Goal: Task Accomplishment & Management: Manage account settings

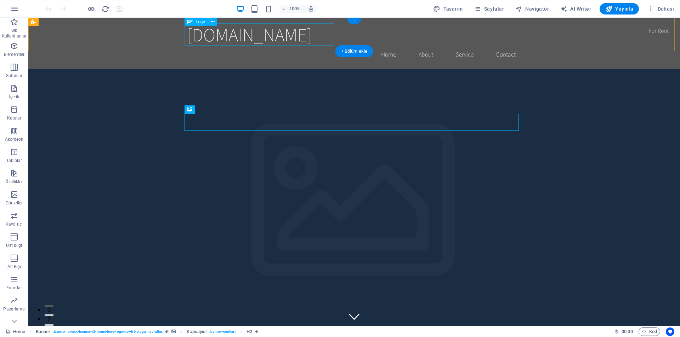
click at [314, 39] on div "marineteknik.com.tr" at bounding box center [354, 34] width 334 height 22
click at [653, 11] on icon "button" at bounding box center [650, 8] width 7 height 7
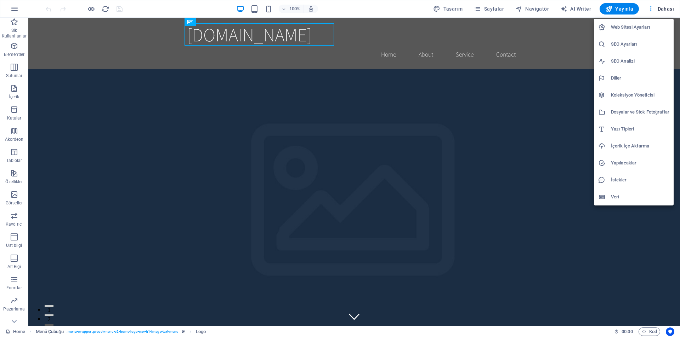
click at [622, 80] on h6 "Diller" at bounding box center [640, 78] width 58 height 8
select select "165"
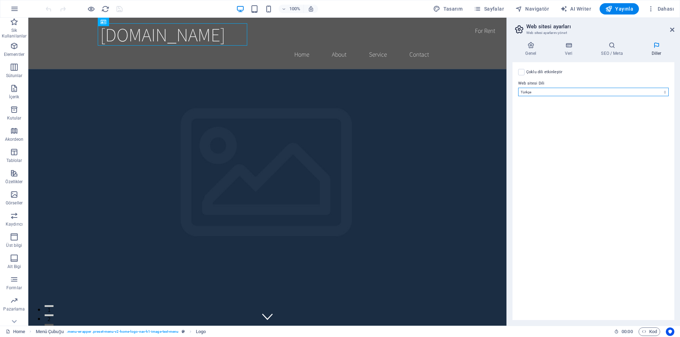
click at [544, 92] on select "Abkhazian Afar Afrikaans Akan Albanian Almanca Amharic Aragonese Arapça Armenia…" at bounding box center [593, 92] width 150 height 8
click at [518, 88] on select "Abkhazian Afar Afrikaans Akan Albanian Almanca Amharic Aragonese Arapça Armenia…" at bounding box center [593, 92] width 150 height 8
click at [670, 29] on icon at bounding box center [672, 30] width 4 height 6
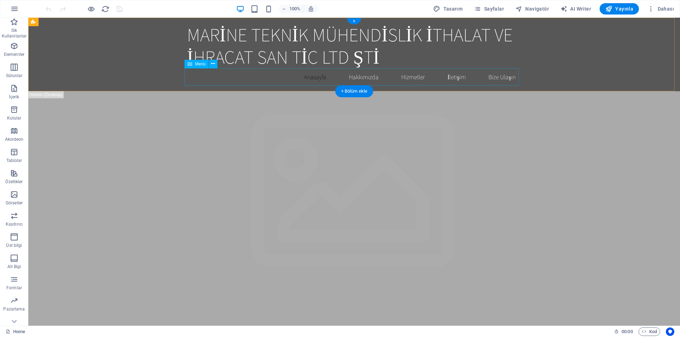
click at [309, 77] on nav "Anasayfa Hakkımızda Hizmetler İletişim Bize Ulaşın" at bounding box center [354, 77] width 334 height 18
click at [203, 21] on span "Logo" at bounding box center [201, 22] width 10 height 4
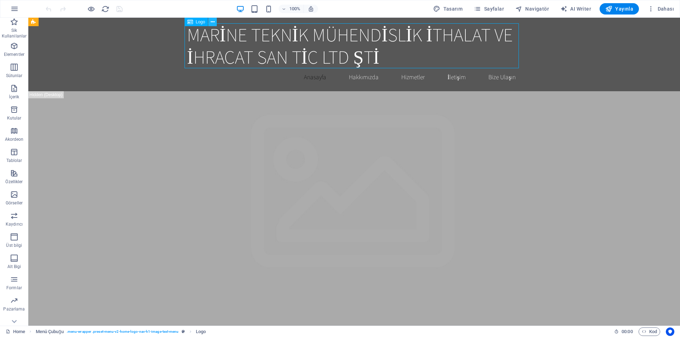
click at [211, 21] on icon at bounding box center [213, 21] width 4 height 7
click at [190, 22] on icon at bounding box center [190, 22] width 6 height 8
click at [197, 21] on span "Logo" at bounding box center [201, 22] width 10 height 4
click at [149, 62] on div "MARİNE TEKNİK MÜHENDİSLİK İTHALAT VE İHRACAT SAN TİC LTD ŞTİ Anasayfa Hakkımızd…" at bounding box center [353, 55] width 651 height 74
click at [223, 35] on div "MARİNE TEKNİK MÜHENDİSLİK İTHALAT VE İHRACAT SAN TİC LTD ŞTİ" at bounding box center [354, 45] width 334 height 45
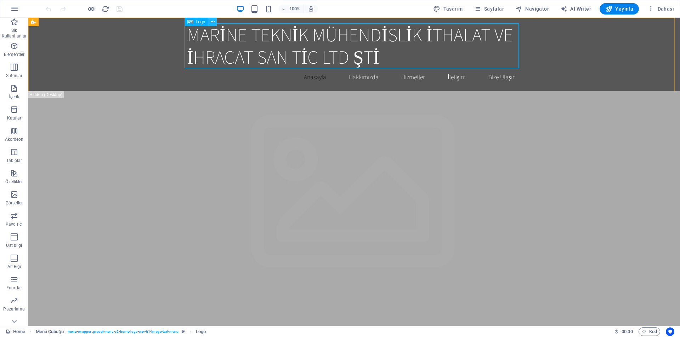
click at [213, 26] on button at bounding box center [212, 22] width 8 height 8
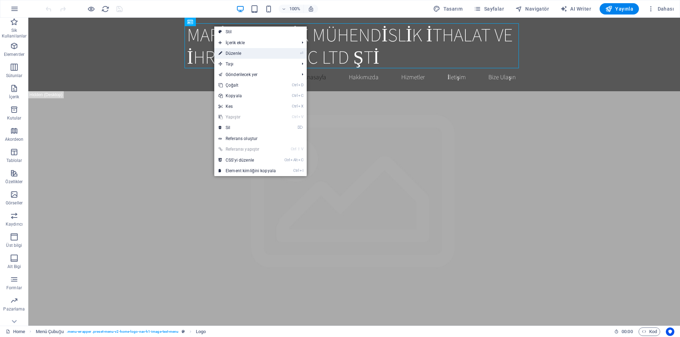
drag, startPoint x: 245, startPoint y: 50, endPoint x: 91, endPoint y: 30, distance: 155.6
click at [245, 50] on link "⏎ Düzenle" at bounding box center [247, 53] width 66 height 11
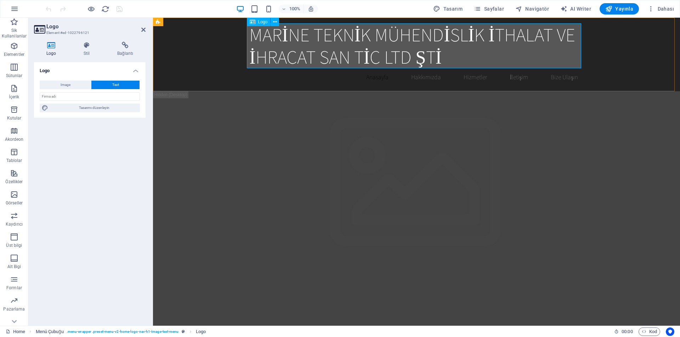
click at [289, 32] on div "MARİNE TEKNİK MÜHENDİSLİK İTHALAT VE İHRACAT SAN TİC LTD ŞTİ" at bounding box center [416, 45] width 334 height 45
click at [70, 86] on span "Image" at bounding box center [66, 85] width 10 height 8
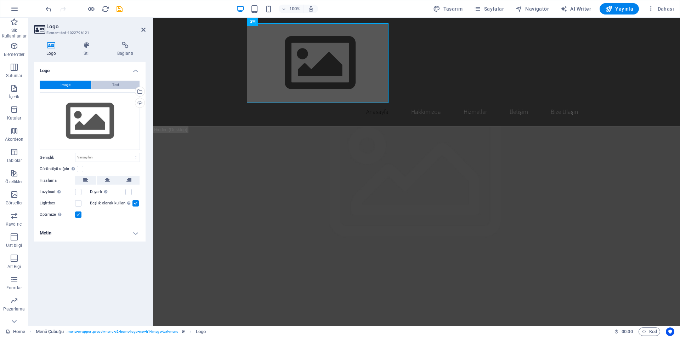
click at [107, 85] on button "Text" at bounding box center [115, 85] width 48 height 8
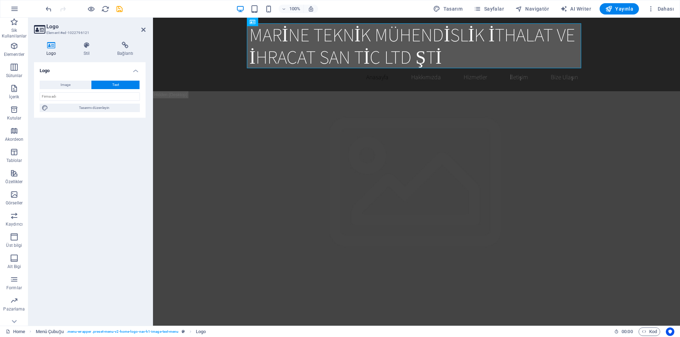
click at [52, 47] on icon at bounding box center [51, 45] width 34 height 7
click at [74, 82] on button "Image" at bounding box center [65, 85] width 51 height 8
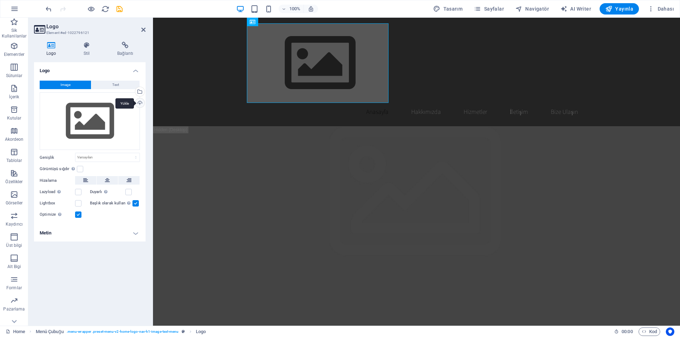
click at [138, 103] on div "Yükle" at bounding box center [139, 103] width 11 height 11
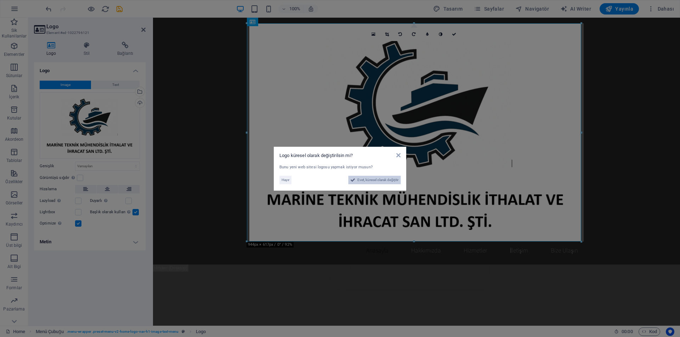
click at [370, 180] on span "Evet, küresel olarak değiştir" at bounding box center [377, 180] width 41 height 8
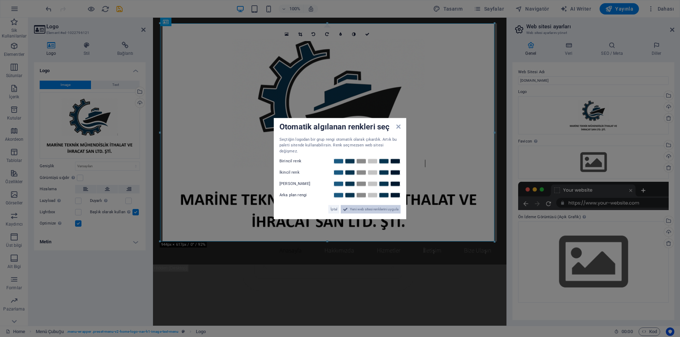
click at [356, 205] on span "Yeni web sitesi renklerini uygula" at bounding box center [374, 209] width 48 height 8
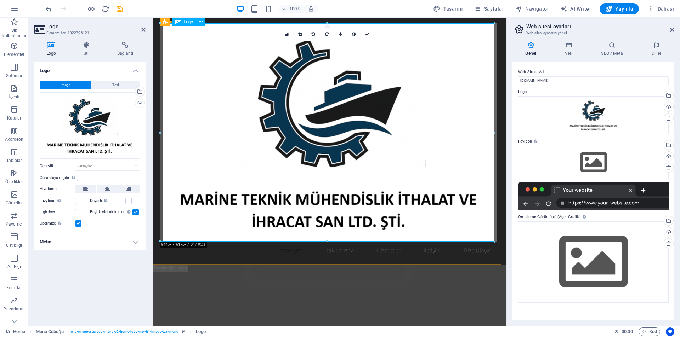
click at [366, 188] on div at bounding box center [329, 132] width 334 height 218
click at [432, 165] on div at bounding box center [329, 132] width 334 height 218
click at [423, 163] on div at bounding box center [329, 132] width 334 height 218
click at [121, 7] on icon "save" at bounding box center [119, 9] width 8 height 8
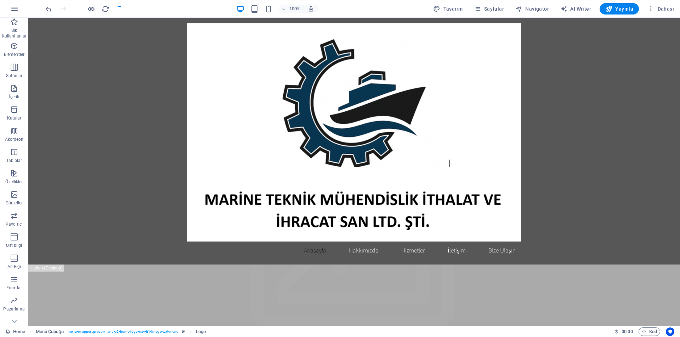
checkbox input "false"
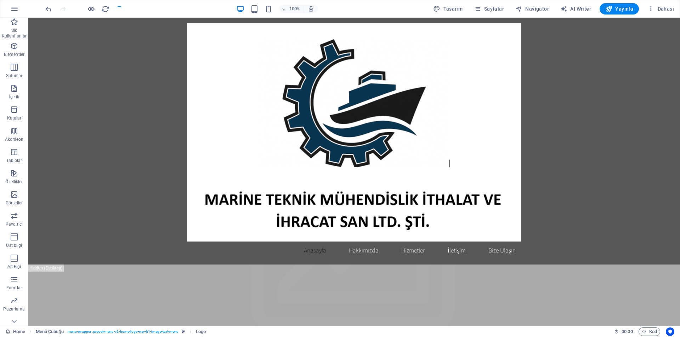
checkbox input "false"
click at [211, 21] on icon at bounding box center [213, 21] width 4 height 7
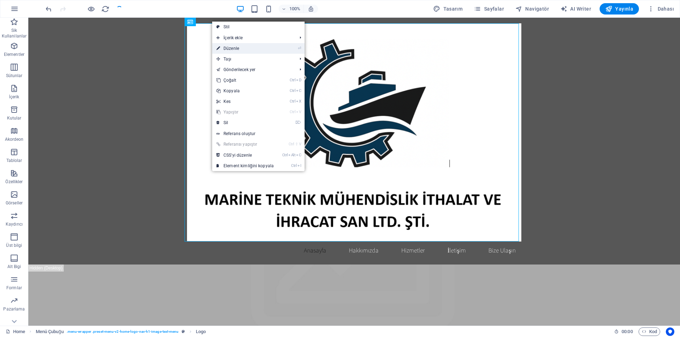
click at [235, 46] on link "⏎ Düzenle" at bounding box center [245, 48] width 66 height 11
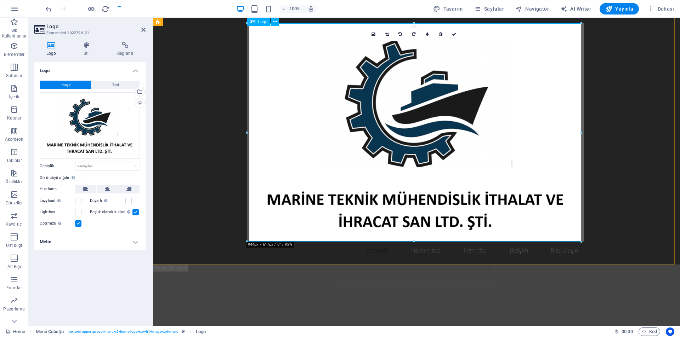
click at [358, 98] on div at bounding box center [416, 132] width 334 height 218
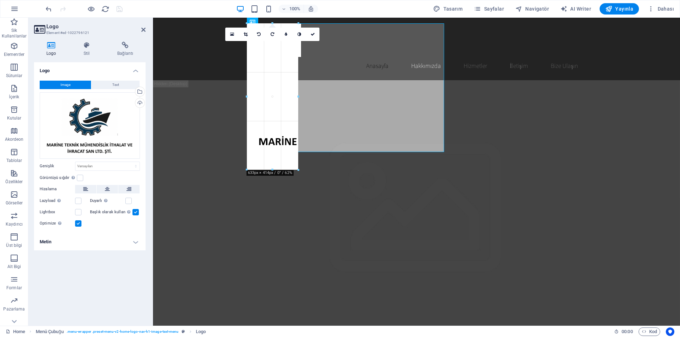
drag, startPoint x: 580, startPoint y: 240, endPoint x: 123, endPoint y: 52, distance: 494.7
type input "195"
select select "px"
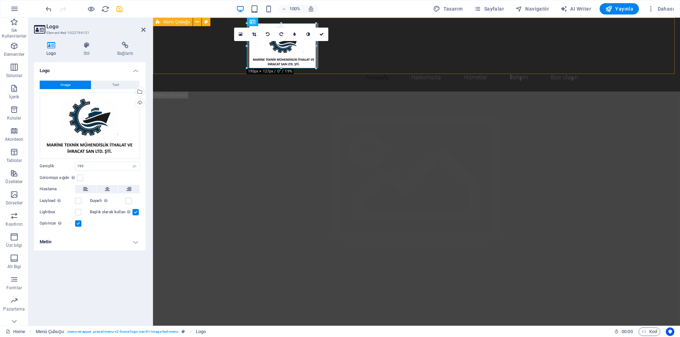
click at [204, 42] on div "Anasayfa Hakkımızda Hizmetler İletişim Bize Ulaşın" at bounding box center [416, 55] width 527 height 74
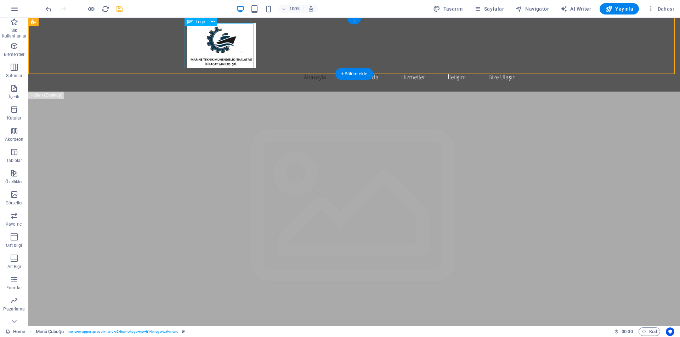
click at [228, 49] on div at bounding box center [354, 45] width 334 height 45
click at [212, 23] on icon at bounding box center [213, 21] width 4 height 7
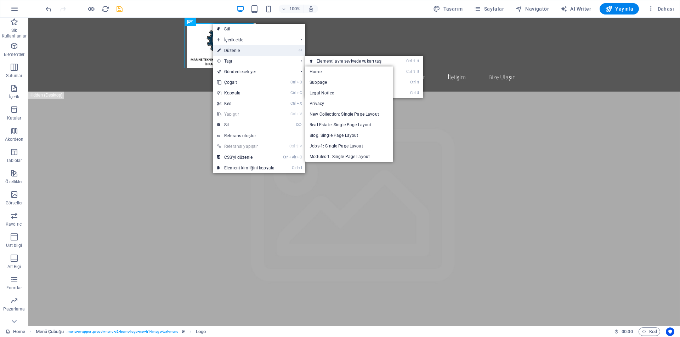
click at [239, 50] on link "⏎ Düzenle" at bounding box center [246, 50] width 66 height 11
select select "px"
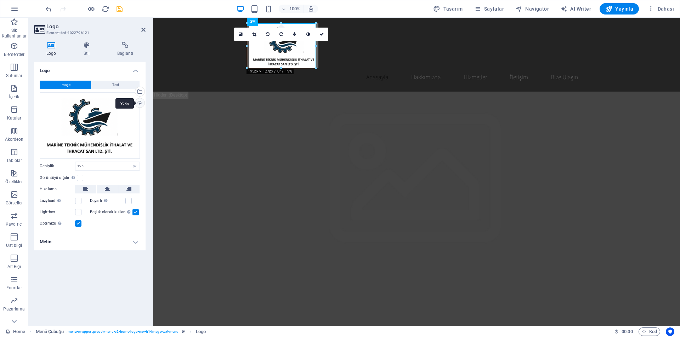
click at [140, 104] on div "Yükle" at bounding box center [139, 103] width 11 height 11
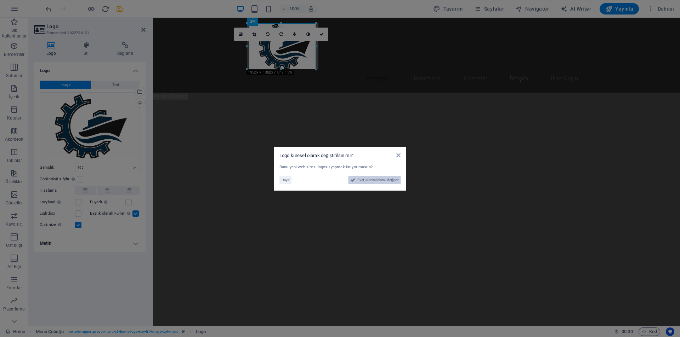
click at [370, 181] on span "Evet, küresel olarak değiştir" at bounding box center [377, 180] width 41 height 8
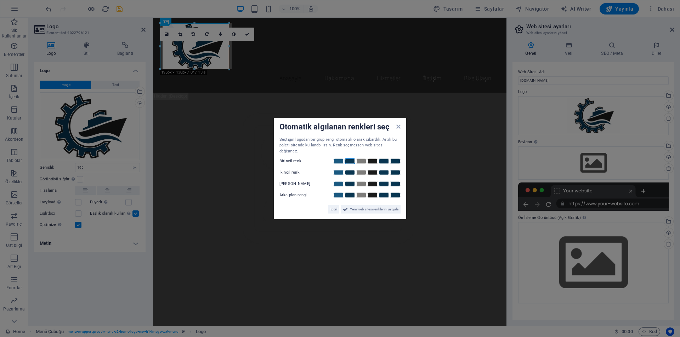
click at [351, 160] on link at bounding box center [349, 162] width 11 height 6
click at [365, 207] on span "Yeni web sitesi renklerini uygula" at bounding box center [374, 209] width 48 height 8
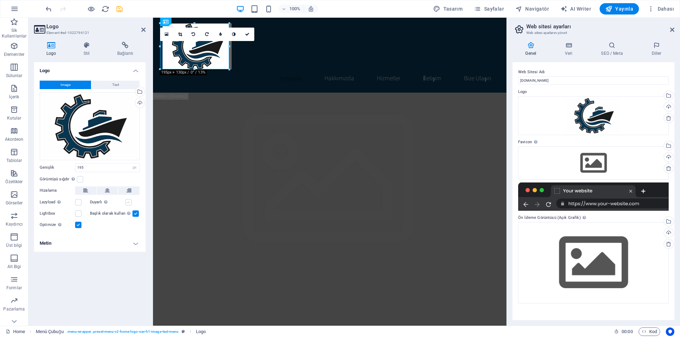
click at [129, 203] on label at bounding box center [128, 202] width 6 height 6
click at [0, 0] on input "Duyarlı Retina görüntüsünü ve akıllı telefon için optimize edilmiş boyutları ot…" at bounding box center [0, 0] width 0 height 0
click at [111, 191] on button at bounding box center [107, 191] width 21 height 8
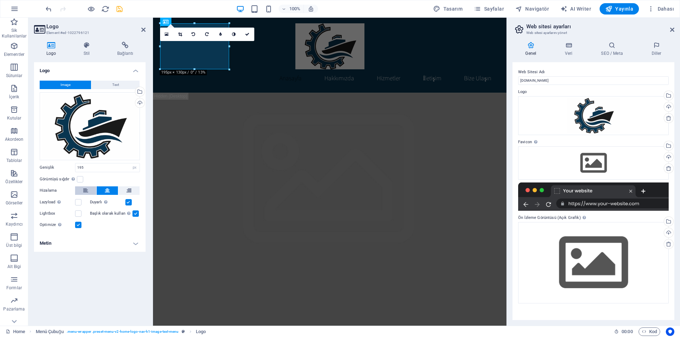
click at [87, 192] on icon at bounding box center [85, 191] width 5 height 8
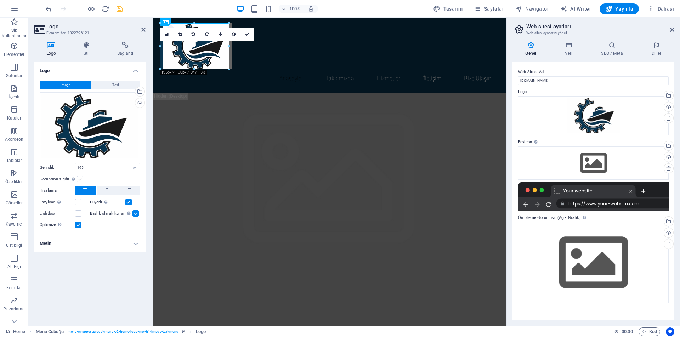
click at [78, 177] on label at bounding box center [80, 179] width 6 height 6
click at [0, 0] on input "Görüntüyü sığdır Görüntüyü otomatik olarak sabit bir genişliğe ve yüksekliğe sı…" at bounding box center [0, 0] width 0 height 0
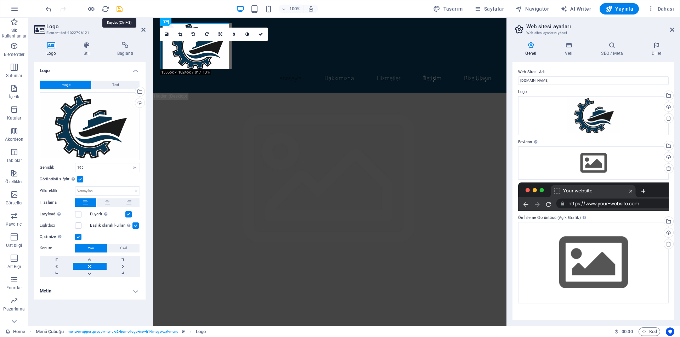
click at [116, 7] on icon "save" at bounding box center [119, 9] width 8 height 8
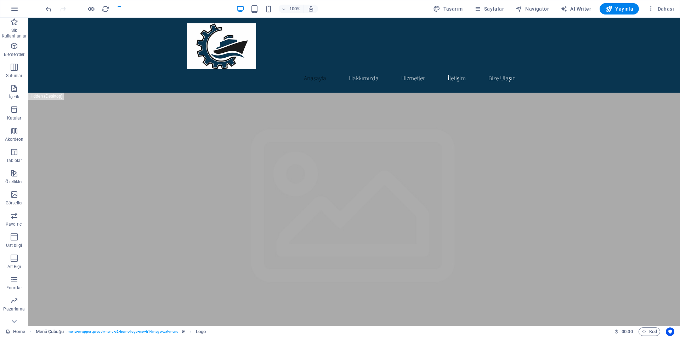
checkbox input "false"
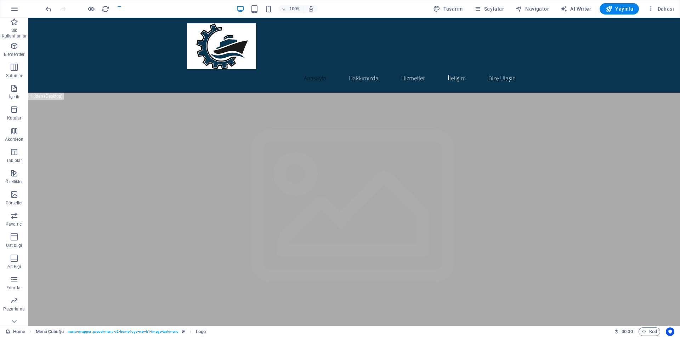
checkbox input "false"
click at [73, 23] on icon at bounding box center [73, 21] width 4 height 7
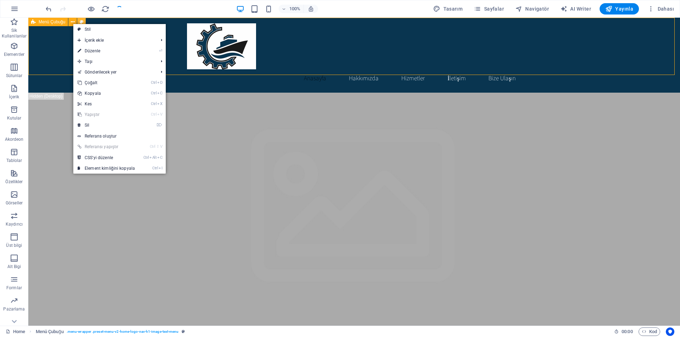
click at [81, 22] on icon at bounding box center [82, 21] width 4 height 7
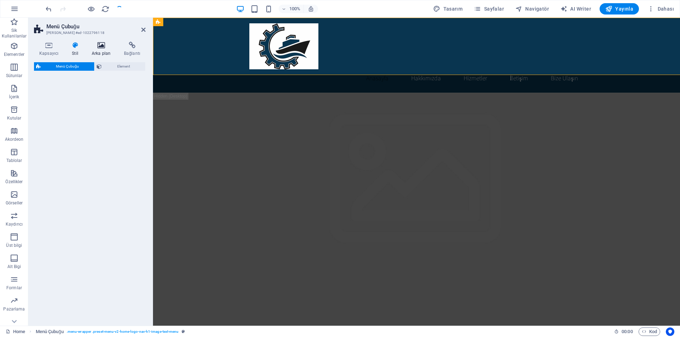
select select "rem"
select select "preset-menu-v2-home-logo-nav-h1-image-text-menu"
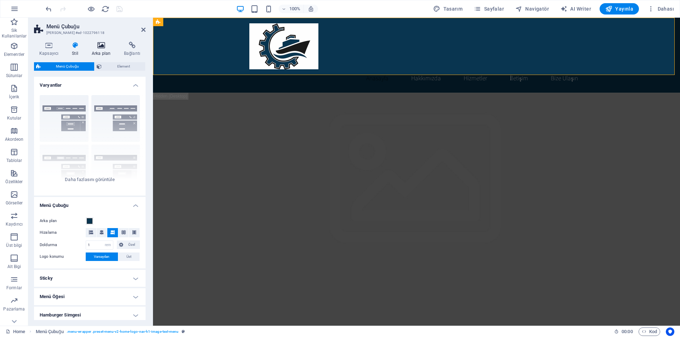
click at [101, 46] on icon at bounding box center [100, 45] width 29 height 7
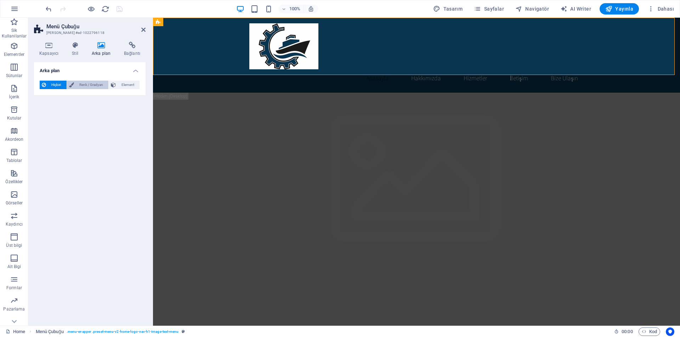
click at [94, 86] on span "Renk / Gradyan" at bounding box center [91, 85] width 30 height 8
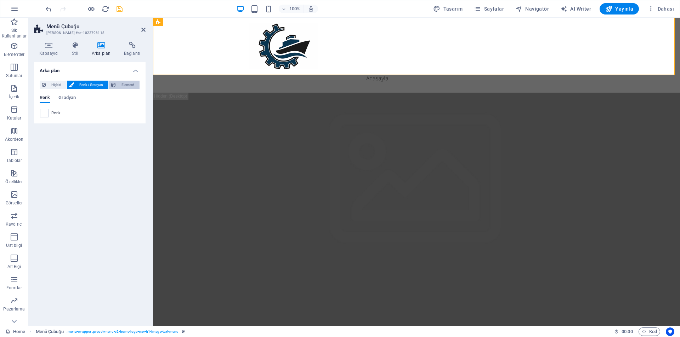
click at [123, 83] on span "Element" at bounding box center [127, 85] width 19 height 8
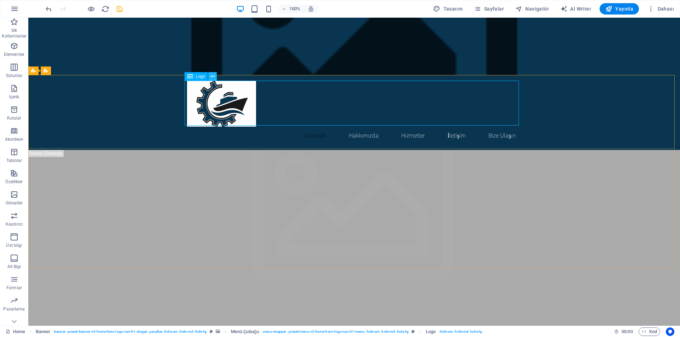
click at [210, 74] on button at bounding box center [212, 76] width 8 height 8
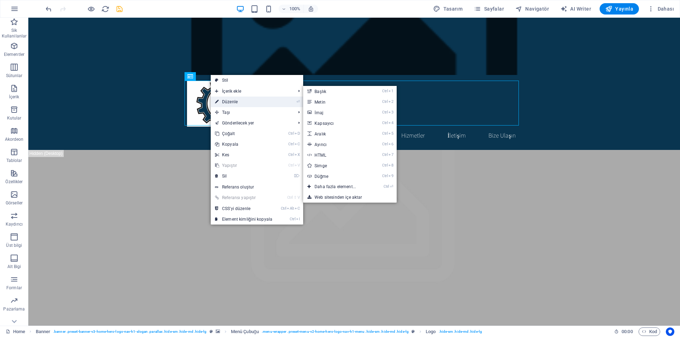
click at [233, 99] on link "⏎ Düzenle" at bounding box center [244, 102] width 66 height 11
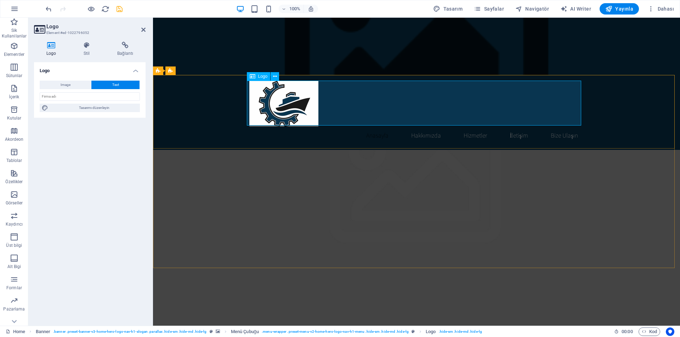
click at [95, 94] on input "text" at bounding box center [90, 96] width 100 height 8
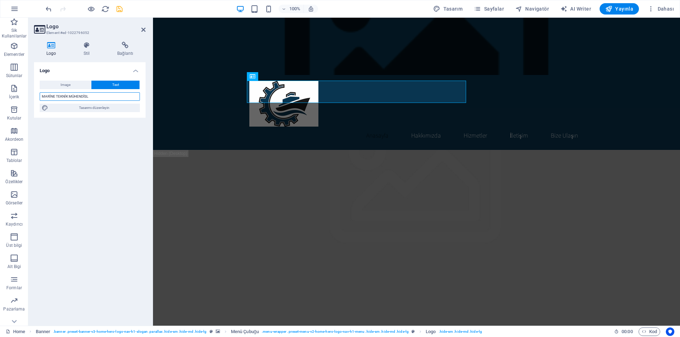
click at [95, 94] on input "MARİNE TEKNİK MÜHENDİSL" at bounding box center [90, 96] width 100 height 8
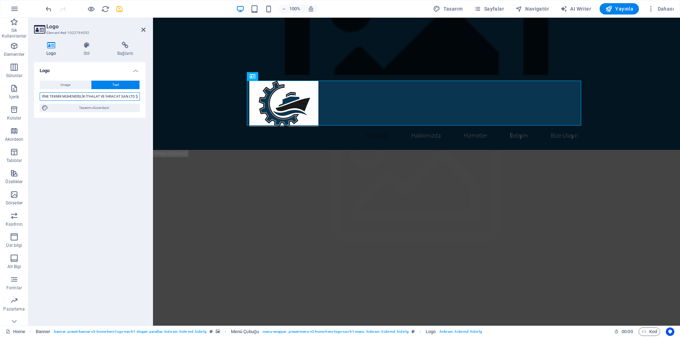
scroll to position [0, 10]
type input "MARİNE TEKNİK MÜHENDİSLİK İTHALAT VE İHRACAT SAN LTD ŞTİ"
click at [106, 104] on span "Tasarımı düzenleyin" at bounding box center [93, 108] width 87 height 8
select select "rem"
select select "200"
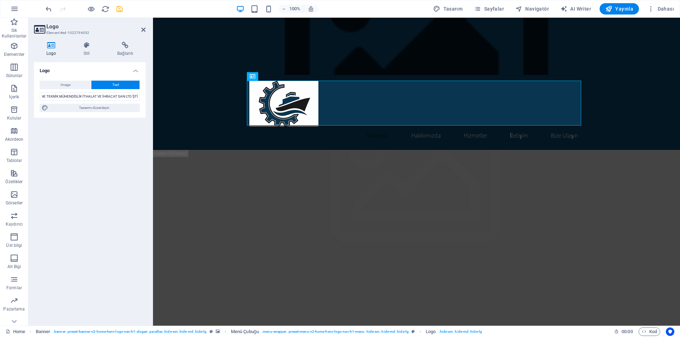
select select "px"
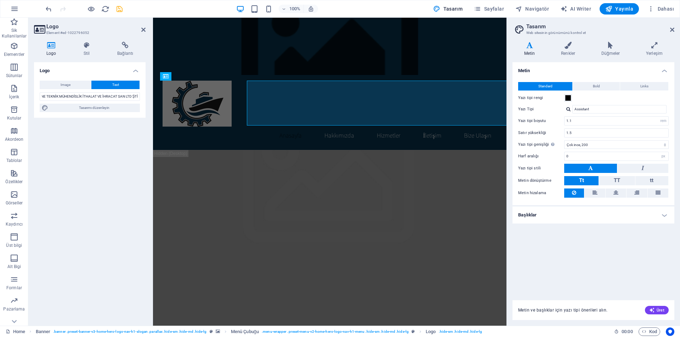
scroll to position [0, 0]
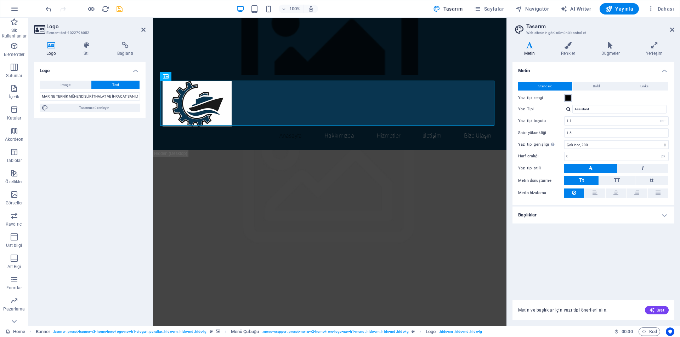
click at [568, 98] on span at bounding box center [568, 98] width 6 height 6
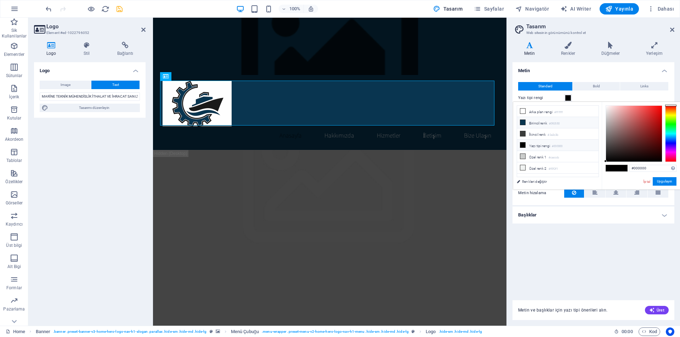
click at [532, 122] on li "Birincil renk #093550" at bounding box center [557, 122] width 81 height 11
type input "#093550"
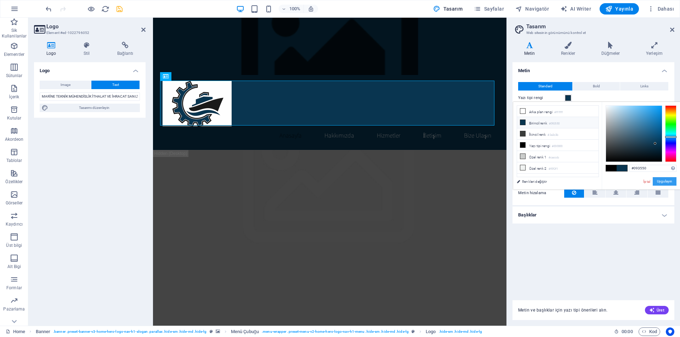
click at [668, 182] on button "Uygulayın" at bounding box center [664, 181] width 24 height 8
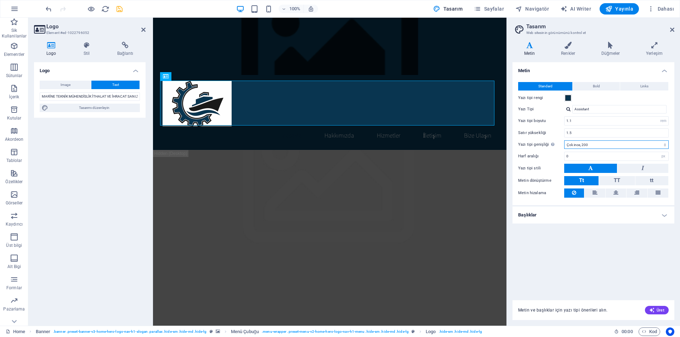
click at [614, 147] on select "İncecik, 100 Çok ince, 200 İnce, 300 Normal, 400 Orta, 500 Yarı kalın, 600 Kalı…" at bounding box center [616, 145] width 104 height 8
select select "400"
click at [564, 141] on select "İncecik, 100 Çok ince, 200 İnce, 300 Normal, 400 Orta, 500 Yarı kalın, 600 Kalı…" at bounding box center [616, 145] width 104 height 8
click at [654, 169] on button at bounding box center [642, 168] width 51 height 9
click at [608, 167] on button at bounding box center [590, 168] width 53 height 9
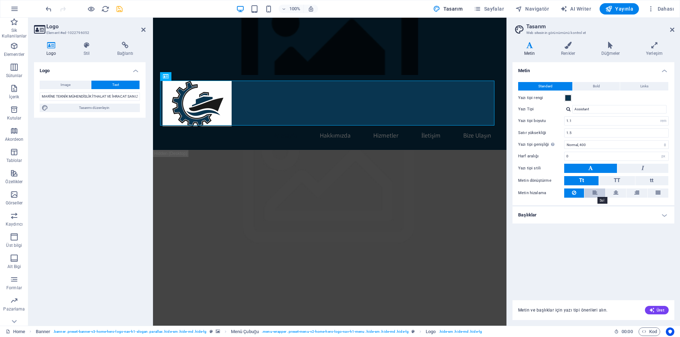
click at [594, 193] on icon at bounding box center [594, 193] width 5 height 8
click at [574, 193] on icon at bounding box center [574, 193] width 4 height 8
click at [591, 85] on button "Bold" at bounding box center [595, 86] width 47 height 8
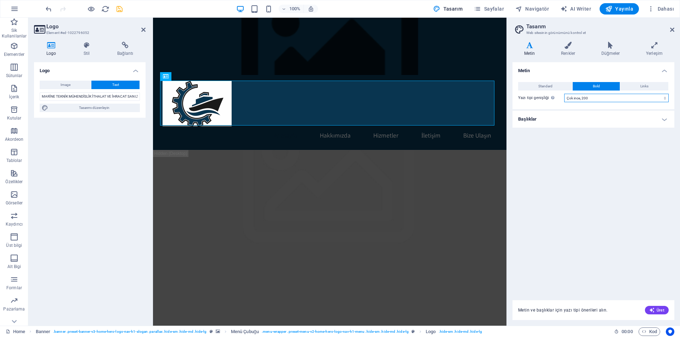
click at [596, 97] on select "İncecik, 100 Çok ince, 200 İnce, 300 Normal, 400 Orta, 500 Yarı kalın, 600 Kalı…" at bounding box center [616, 98] width 104 height 8
click at [640, 88] on span "Links" at bounding box center [644, 86] width 8 height 8
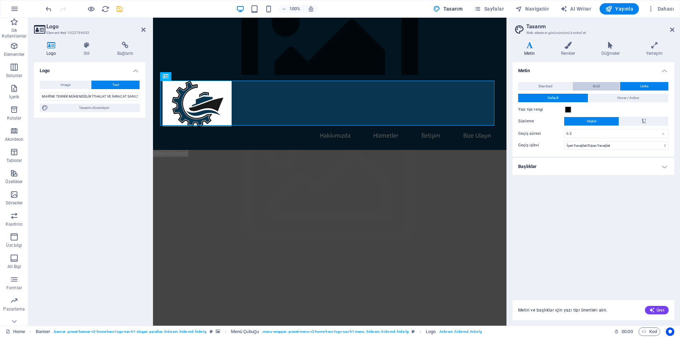
click at [602, 87] on button "Bold" at bounding box center [595, 86] width 47 height 8
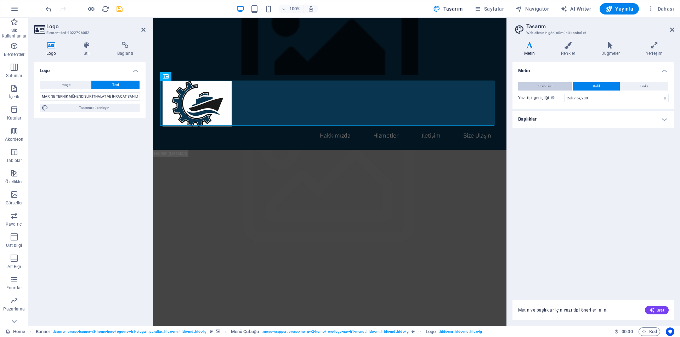
click at [551, 87] on span "Standard" at bounding box center [545, 86] width 14 height 8
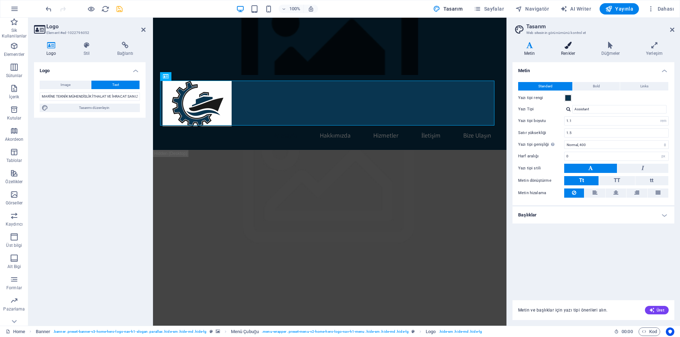
click at [565, 50] on h4 "Renkler" at bounding box center [569, 49] width 40 height 15
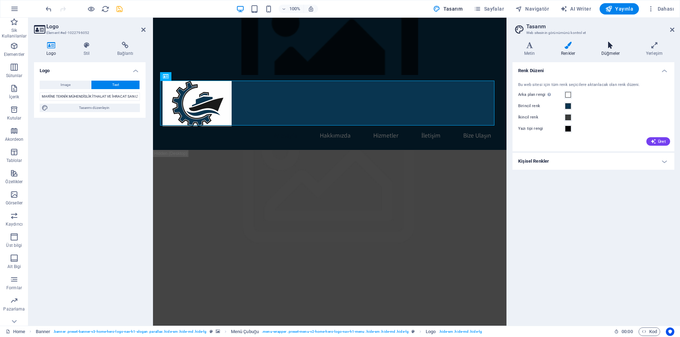
click at [600, 48] on icon at bounding box center [610, 45] width 42 height 7
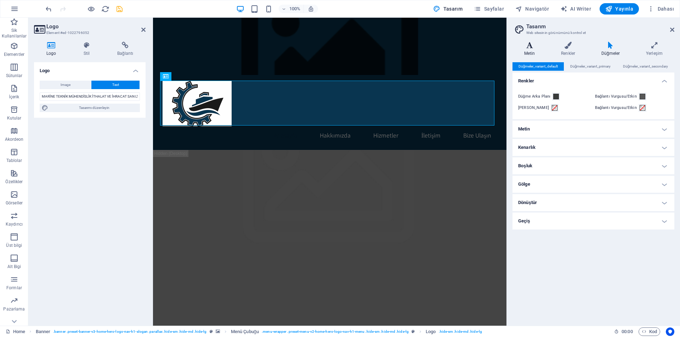
click at [530, 54] on h4 "Metin" at bounding box center [530, 49] width 37 height 15
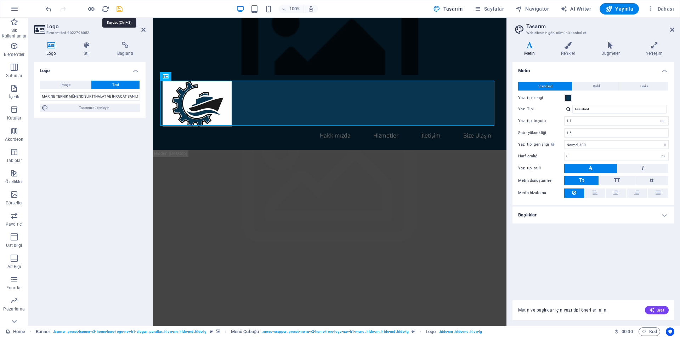
click at [119, 8] on icon "save" at bounding box center [119, 9] width 8 height 8
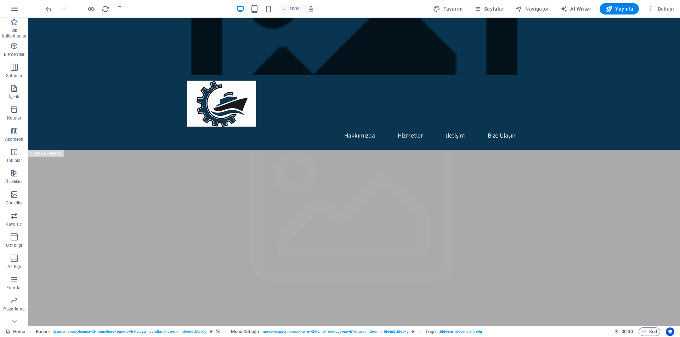
checkbox input "false"
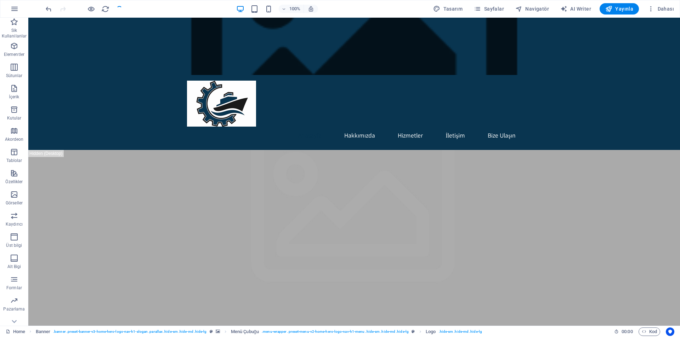
checkbox input "false"
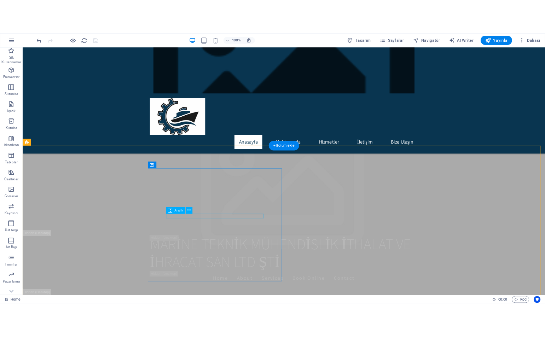
scroll to position [71, 0]
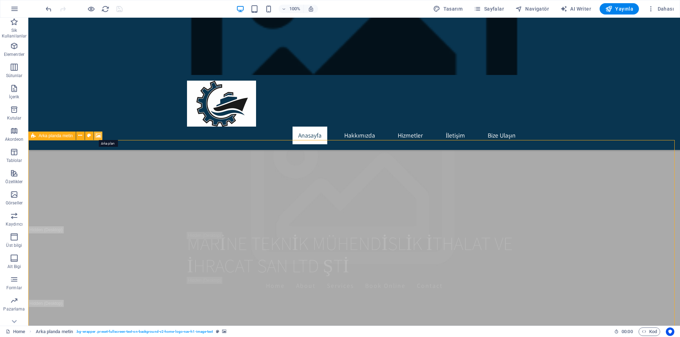
click at [99, 135] on icon at bounding box center [98, 135] width 5 height 7
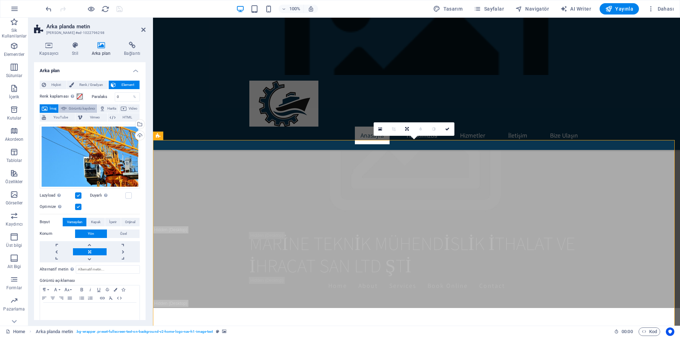
click at [92, 110] on span "Görüntü kaydırıcı" at bounding box center [82, 108] width 26 height 8
select select "ms"
select select "s"
select select "progressive"
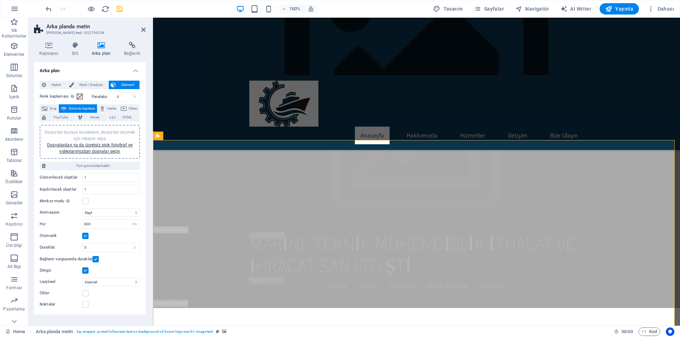
click at [112, 132] on span "Dosyaları buraya sürükleyin, dosyaları seçmek için tıklayın veya Dosyalardan ya…" at bounding box center [90, 142] width 90 height 24
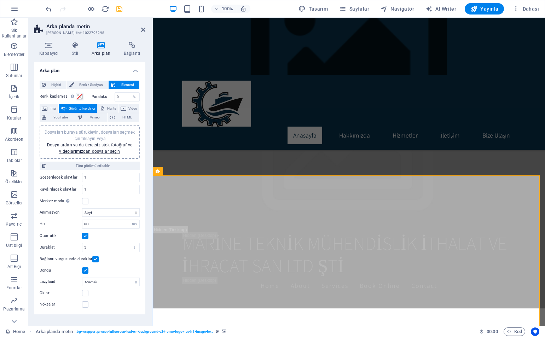
scroll to position [35, 0]
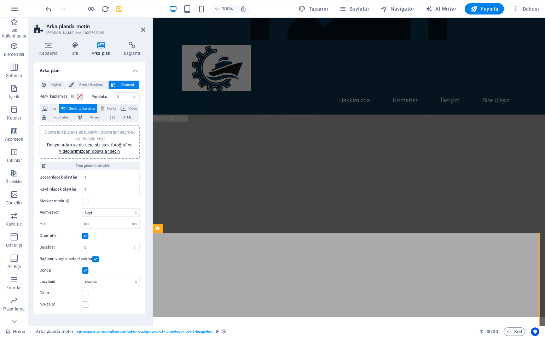
click at [99, 148] on div "Dosyaları buraya sürükleyin, dosyaları seçmek için tıklayın veya Dosyalardan ya…" at bounding box center [90, 141] width 92 height 25
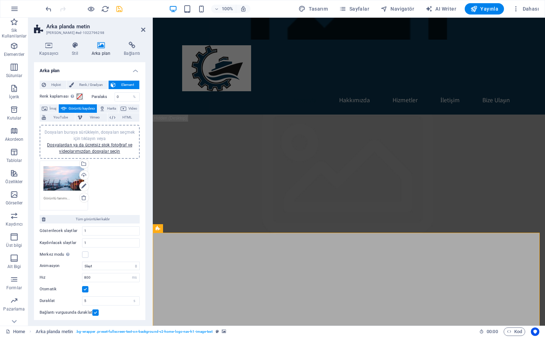
click at [90, 142] on div "Dosyaları buraya sürükleyin, dosyaları seçmek için tıklayın veya Dosyalardan ya…" at bounding box center [90, 141] width 92 height 25
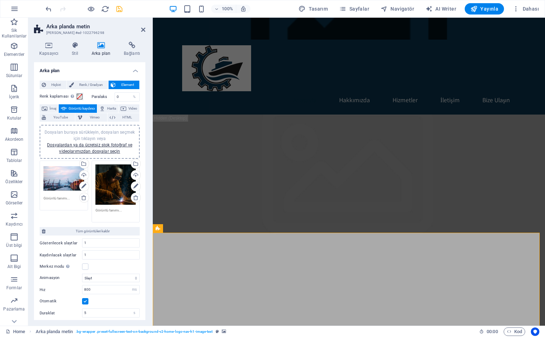
click at [118, 4] on div at bounding box center [83, 8] width 79 height 11
click at [119, 11] on icon "save" at bounding box center [119, 9] width 8 height 8
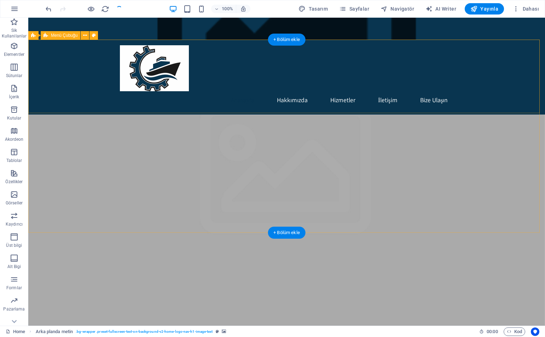
checkbox input "false"
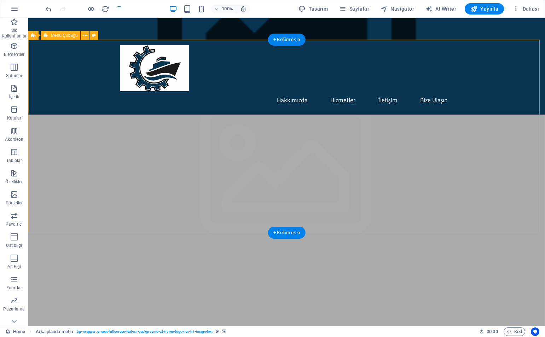
checkbox input "false"
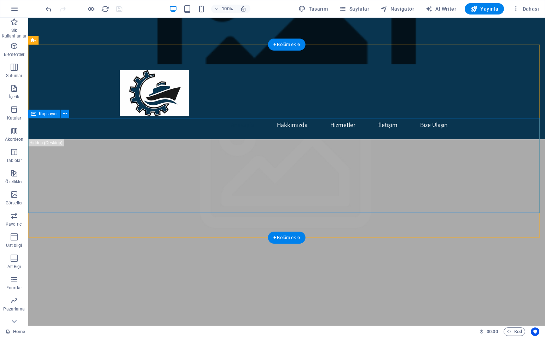
scroll to position [0, 0]
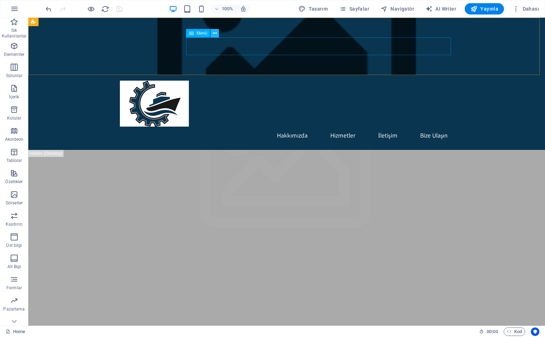
click at [214, 31] on icon at bounding box center [215, 33] width 4 height 7
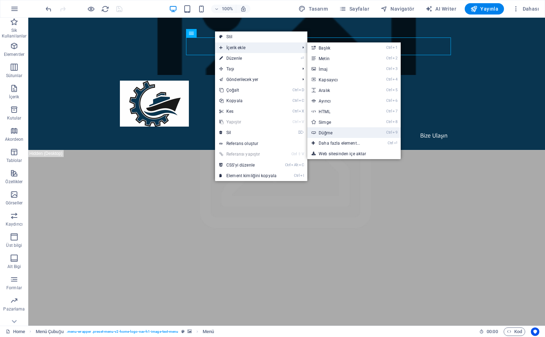
click at [334, 131] on link "Ctrl 9 Düğme" at bounding box center [341, 132] width 67 height 11
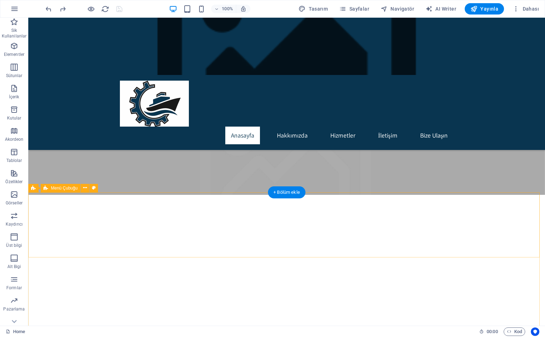
scroll to position [177, 0]
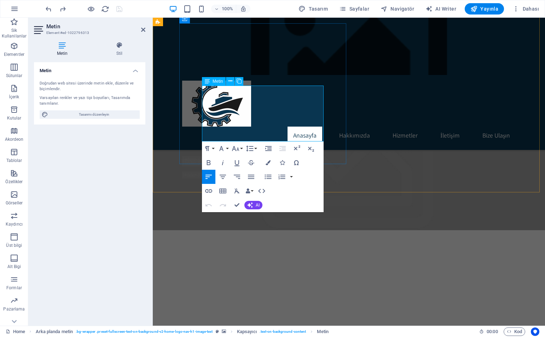
drag, startPoint x: 221, startPoint y: 129, endPoint x: 223, endPoint y: 134, distance: 5.2
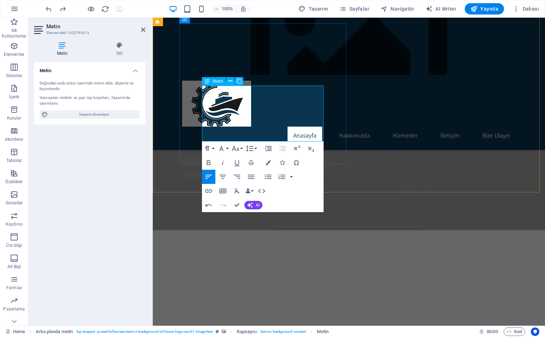
click at [259, 204] on span "AI" at bounding box center [258, 205] width 4 height 4
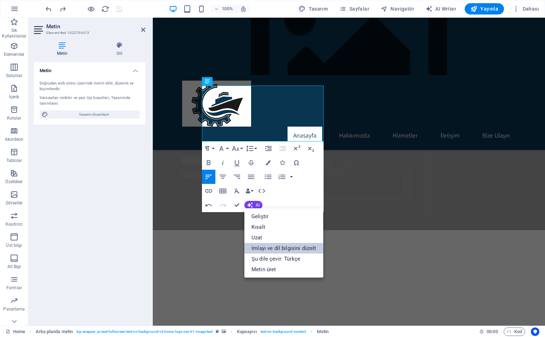
click at [287, 249] on link "İmlayı ve dil bilgisini düzelt" at bounding box center [284, 248] width 79 height 11
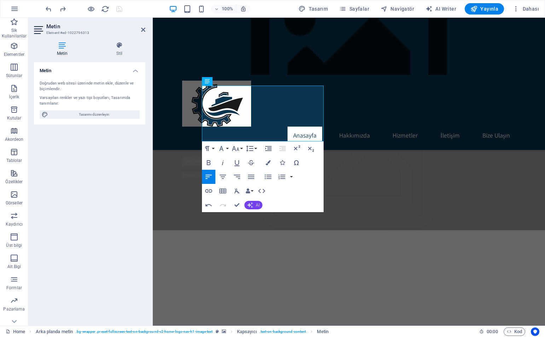
click at [256, 203] on span "AI" at bounding box center [258, 205] width 4 height 4
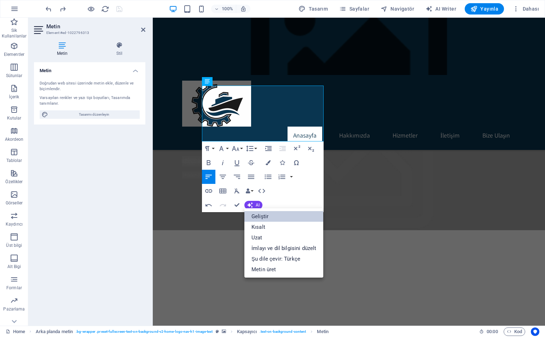
click at [270, 218] on link "Geliştir" at bounding box center [284, 216] width 79 height 11
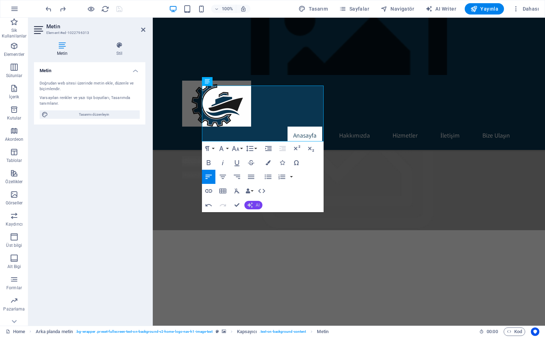
click at [259, 205] on span "AI" at bounding box center [258, 205] width 4 height 4
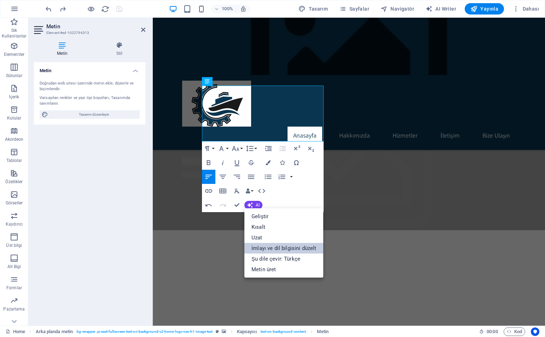
click at [285, 248] on link "İmlayı ve dil bilgisini düzelt" at bounding box center [284, 248] width 79 height 11
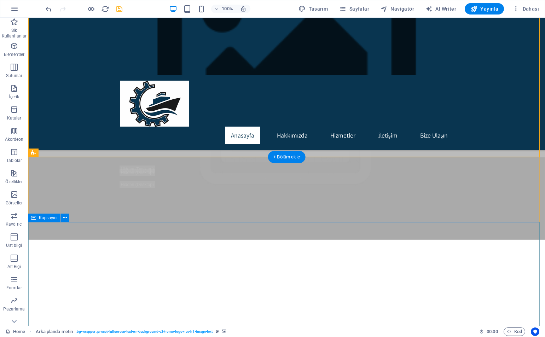
scroll to position [212, 0]
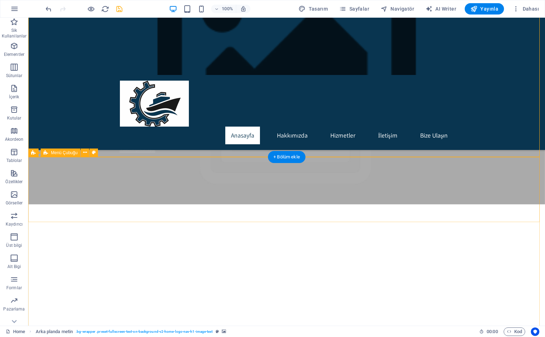
drag, startPoint x: 105, startPoint y: 174, endPoint x: 74, endPoint y: 208, distance: 46.3
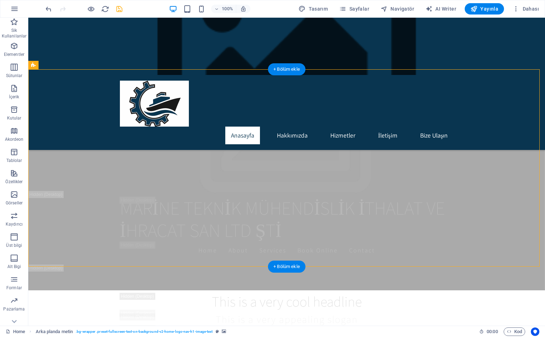
scroll to position [142, 0]
drag, startPoint x: 358, startPoint y: 199, endPoint x: 311, endPoint y: 153, distance: 65.6
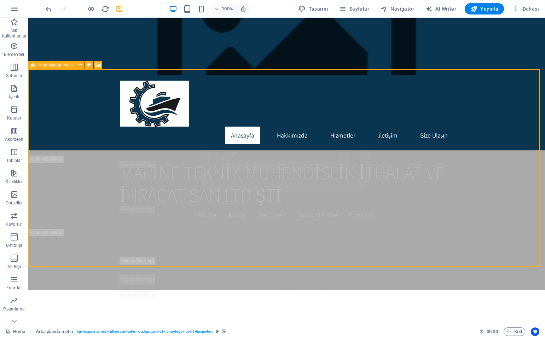
click at [50, 67] on span "Arka planda metin" at bounding box center [56, 65] width 34 height 4
click at [79, 65] on icon at bounding box center [80, 64] width 4 height 7
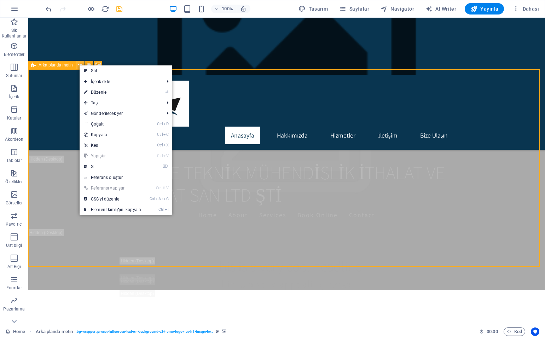
click at [79, 65] on icon at bounding box center [80, 64] width 4 height 7
click at [88, 42] on figure at bounding box center [286, 46] width 517 height 57
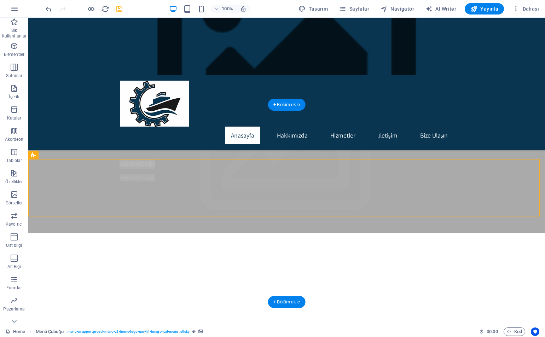
scroll to position [71, 0]
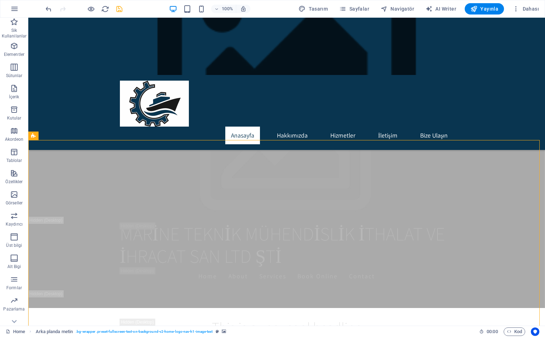
click at [32, 134] on icon at bounding box center [33, 136] width 5 height 8
click at [49, 134] on span "Arka planda metin" at bounding box center [56, 136] width 34 height 4
click at [79, 134] on icon at bounding box center [80, 135] width 4 height 7
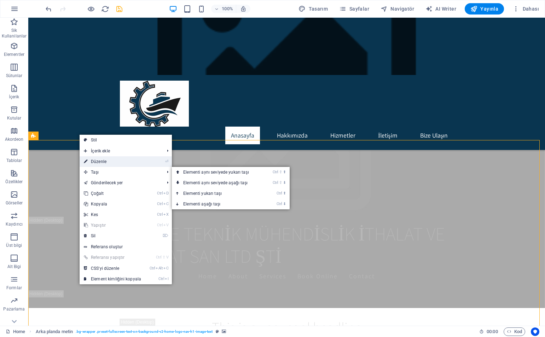
click at [109, 163] on link "⏎ Düzenle" at bounding box center [113, 161] width 66 height 11
select select "ms"
select select "s"
select select "progressive"
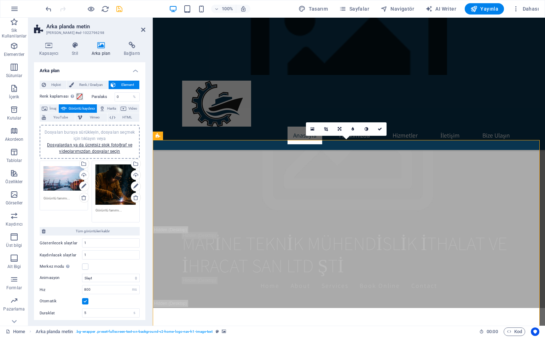
click at [110, 198] on div "Dosyaları buraya sürükleyin, dosyaları seçmek için tıklayın veya Dosyalardan ya…" at bounding box center [116, 185] width 41 height 41
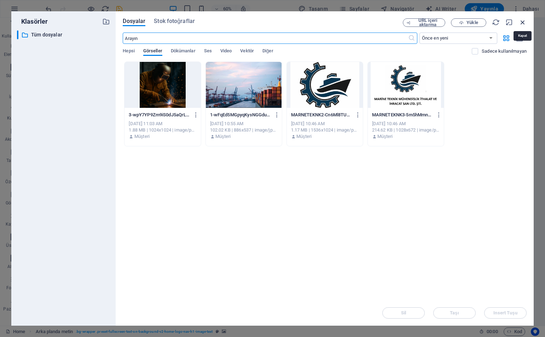
click at [524, 22] on icon "button" at bounding box center [523, 22] width 8 height 8
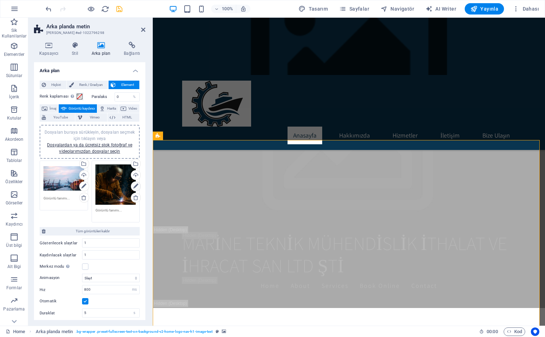
click at [134, 186] on icon at bounding box center [135, 186] width 5 height 8
click at [83, 185] on icon at bounding box center [83, 186] width 5 height 8
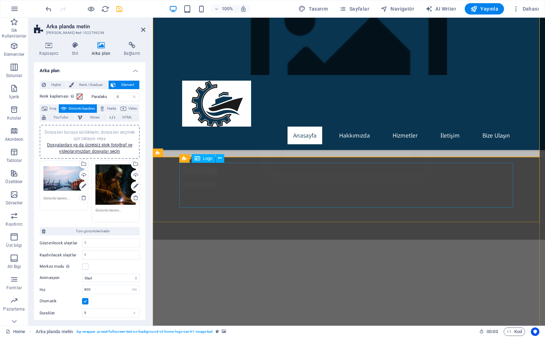
scroll to position [212, 0]
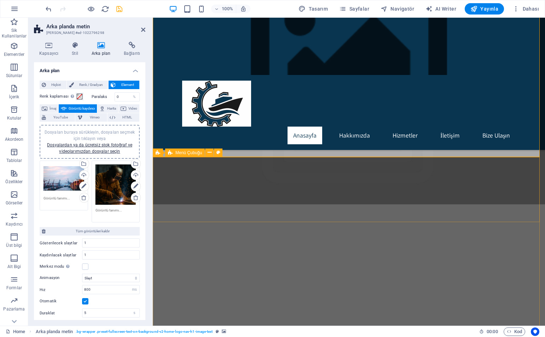
drag, startPoint x: 314, startPoint y: 221, endPoint x: 416, endPoint y: 176, distance: 110.6
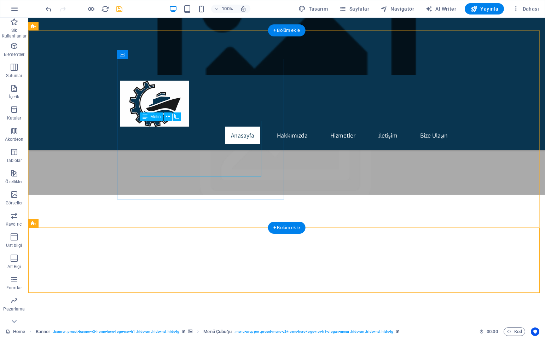
scroll to position [0, 0]
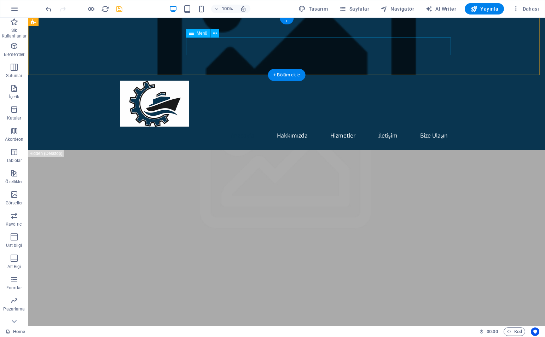
click at [345, 127] on nav "Anasayfa Hakkımızda Hizmetler İletişim Bize Ulaşın" at bounding box center [287, 136] width 334 height 18
click at [344, 127] on nav "Anasayfa Hakkımızda Hizmetler İletişim Bize Ulaşın" at bounding box center [287, 136] width 334 height 18
click at [339, 127] on nav "Anasayfa Hakkımızda Hizmetler İletişim Bize Ulaşın" at bounding box center [287, 136] width 334 height 18
select select
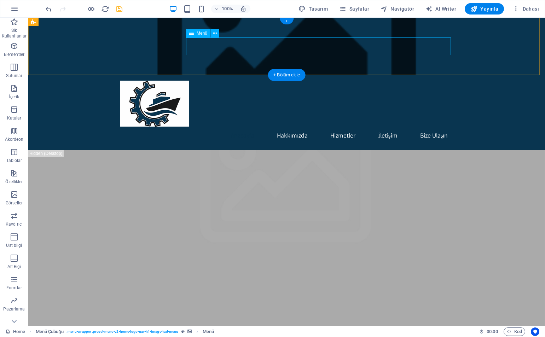
select select
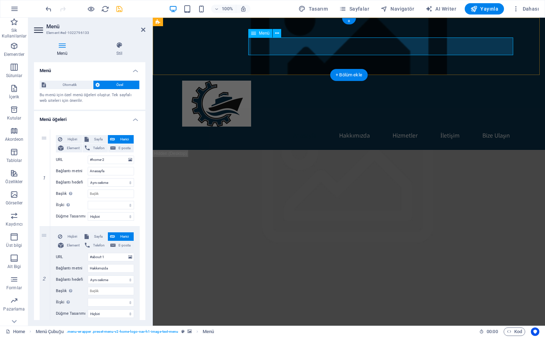
click at [403, 127] on nav "Anasayfa Hakkımızda Hizmetler İletişim Bize Ulaşın" at bounding box center [349, 136] width 334 height 18
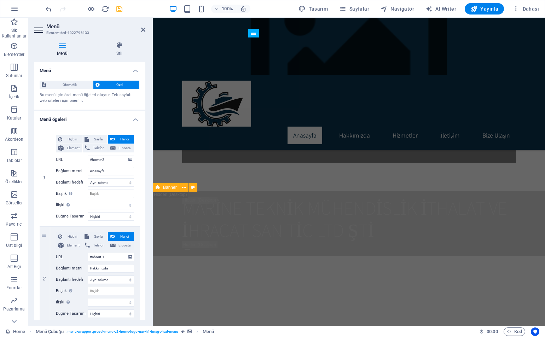
scroll to position [743, 0]
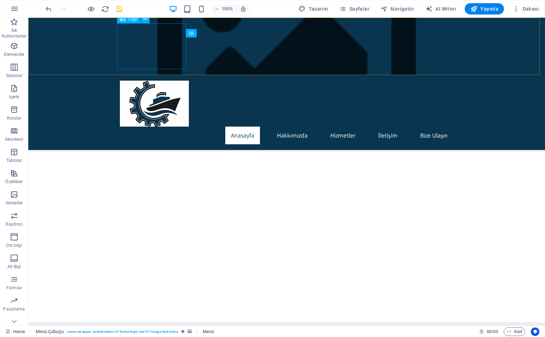
click at [142, 81] on div at bounding box center [287, 104] width 334 height 46
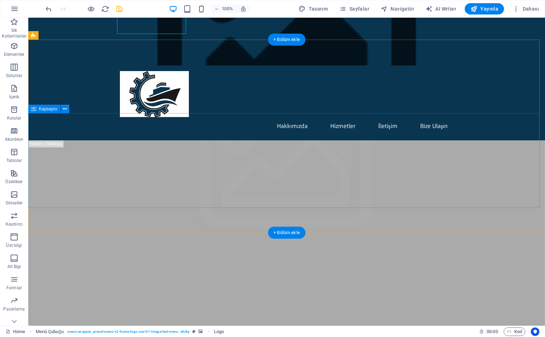
scroll to position [0, 0]
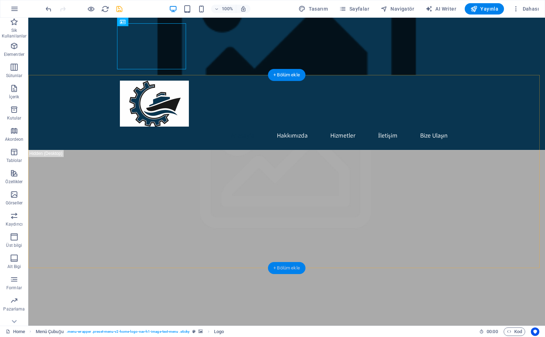
click at [277, 264] on div "+ Bölüm ekle" at bounding box center [287, 268] width 38 height 12
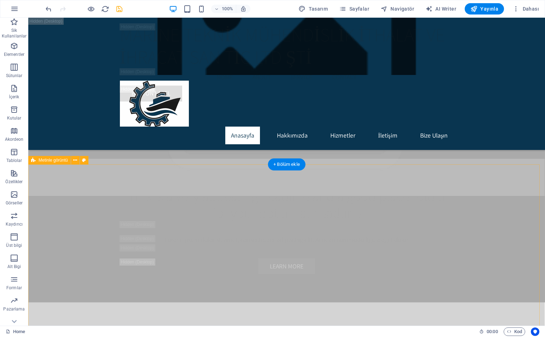
scroll to position [1618, 0]
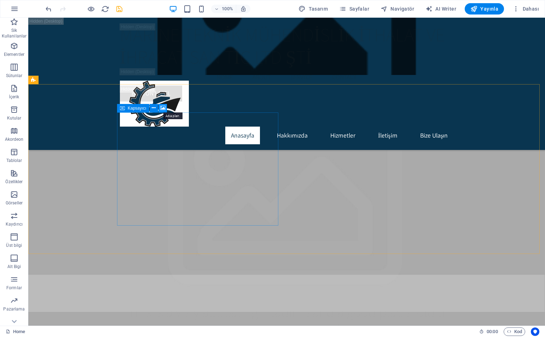
drag, startPoint x: 162, startPoint y: 107, endPoint x: 7, endPoint y: 140, distance: 158.4
click at [162, 107] on icon at bounding box center [162, 107] width 5 height 7
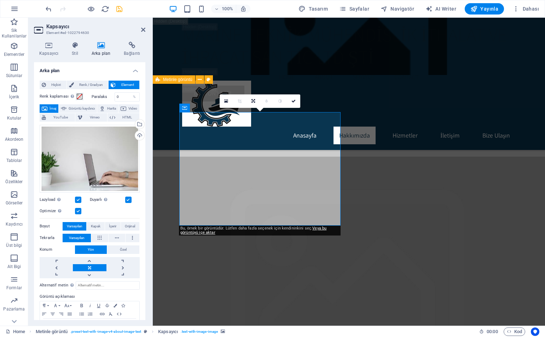
scroll to position [1699, 0]
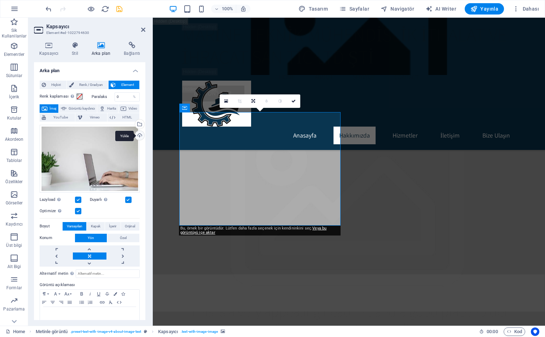
click at [139, 136] on div "Yükle" at bounding box center [139, 136] width 11 height 11
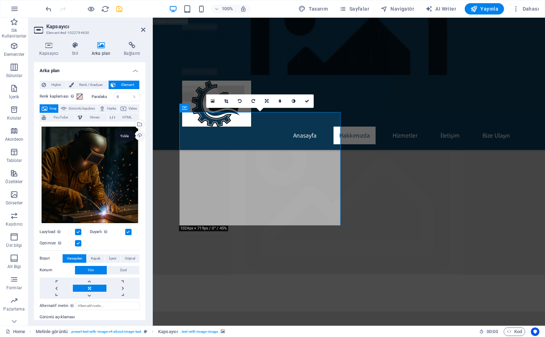
click at [139, 135] on div "Yükle" at bounding box center [139, 136] width 11 height 11
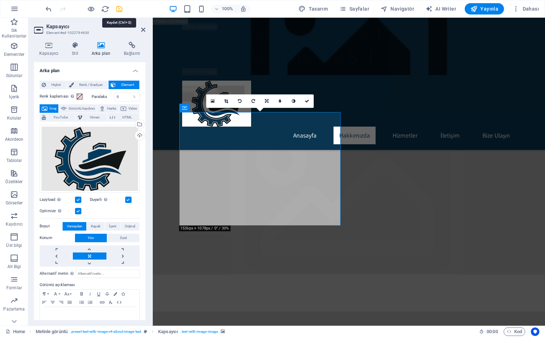
click at [121, 12] on icon "save" at bounding box center [119, 9] width 8 height 8
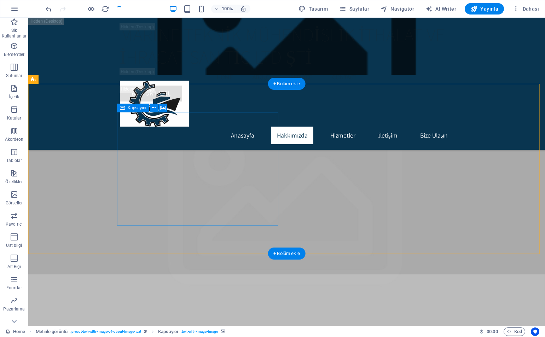
checkbox input "false"
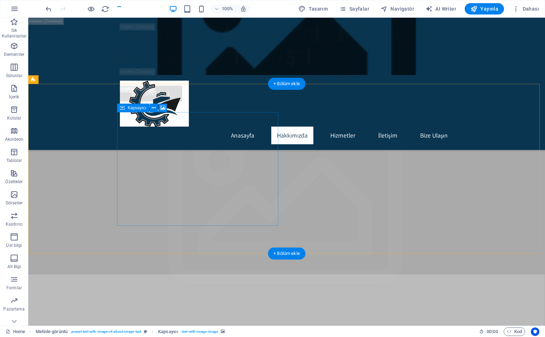
checkbox input "false"
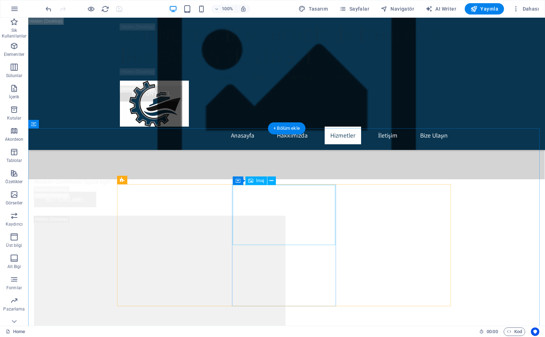
scroll to position [2548, 0]
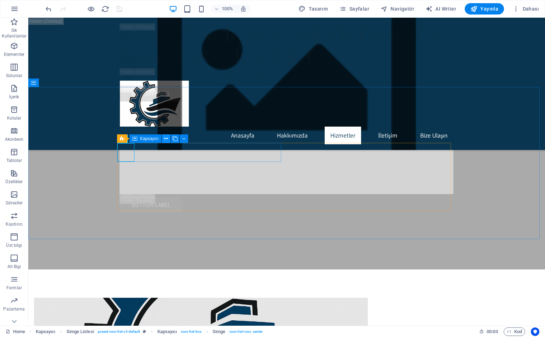
click at [165, 139] on icon at bounding box center [166, 138] width 4 height 7
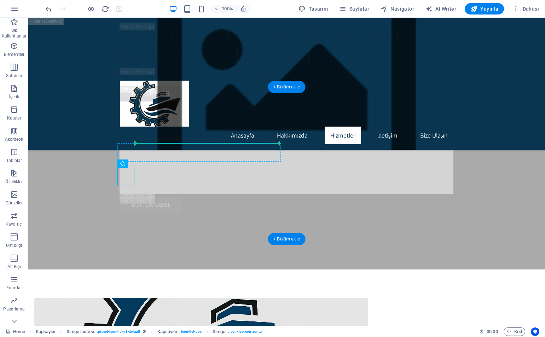
drag, startPoint x: 131, startPoint y: 179, endPoint x: 136, endPoint y: 151, distance: 28.9
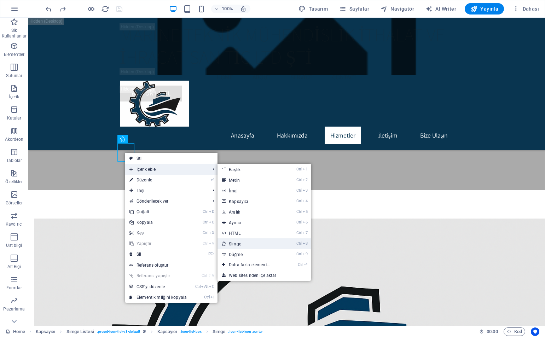
click at [240, 240] on link "Ctrl 8 Simge" at bounding box center [251, 244] width 67 height 11
select select "xMidYMid"
select select "px"
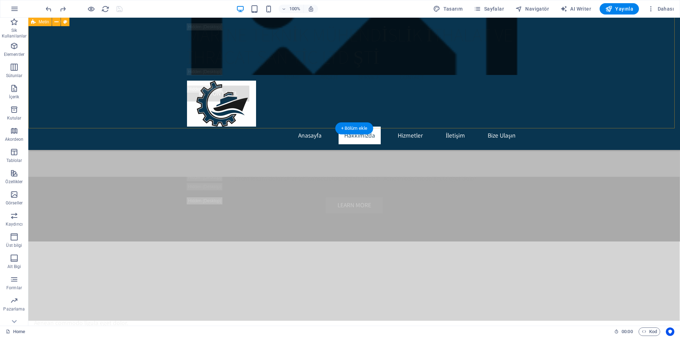
scroll to position [1654, 0]
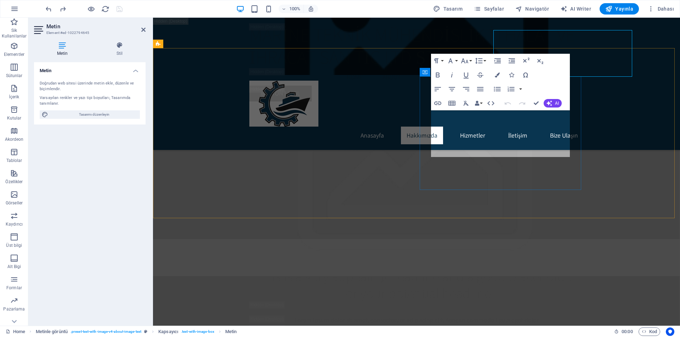
scroll to position [1654, 0]
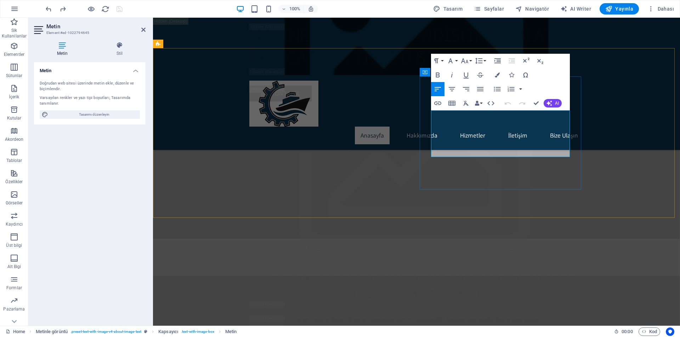
click at [550, 104] on icon "button" at bounding box center [549, 104] width 6 height 6
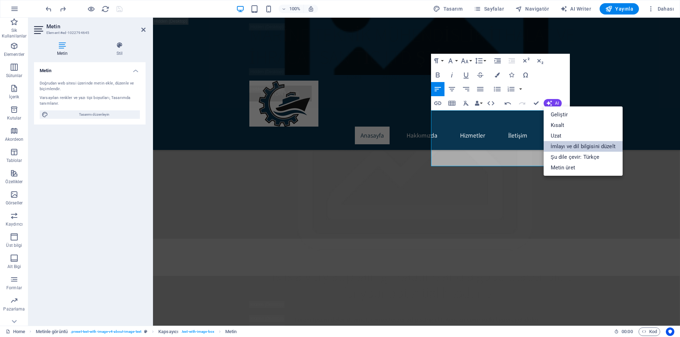
click at [578, 147] on link "İmlayı ve dil bilgisini düzelt" at bounding box center [582, 146] width 79 height 11
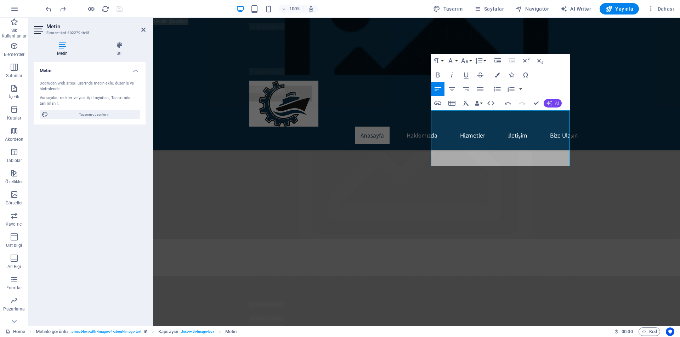
click at [554, 104] on button "AI" at bounding box center [552, 103] width 18 height 8
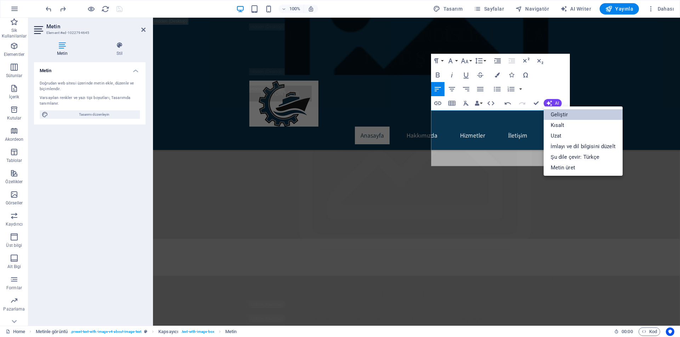
click at [561, 114] on link "Geliştir" at bounding box center [582, 114] width 79 height 11
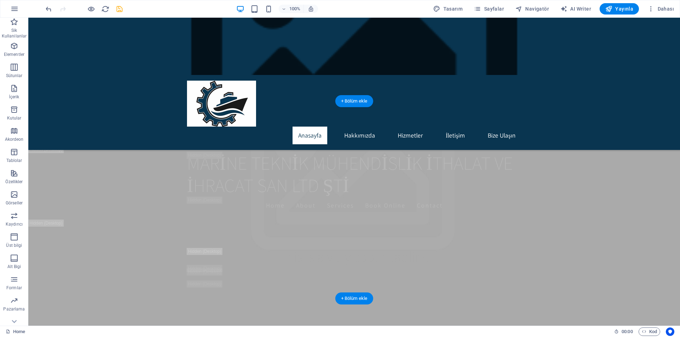
scroll to position [71, 0]
click at [408, 127] on nav "Anasayfa Hakkımızda Hizmetler İletişim Bize Ulaşın" at bounding box center [354, 136] width 334 height 18
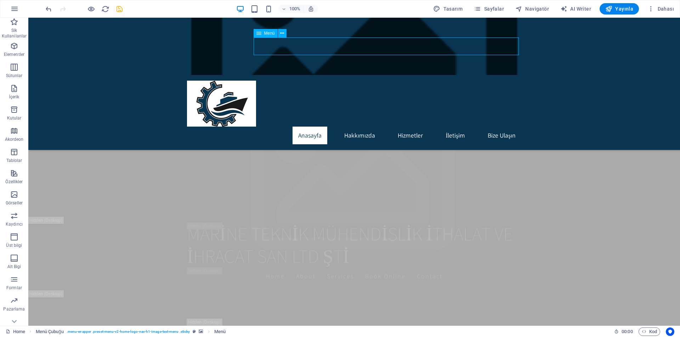
click at [408, 127] on nav "Anasayfa Hakkımızda Hizmetler İletişim Bize Ulaşın" at bounding box center [354, 136] width 334 height 18
select select
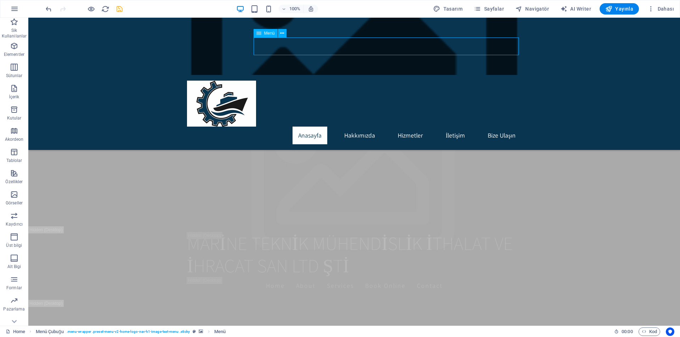
select select
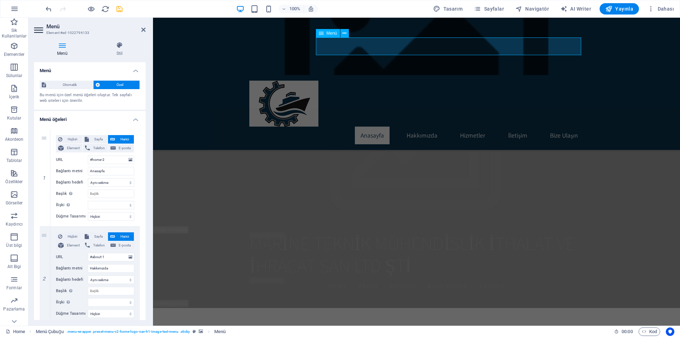
click at [419, 127] on nav "Anasayfa Hakkımızda Hizmetler İletişim Bize Ulaşın" at bounding box center [416, 136] width 334 height 18
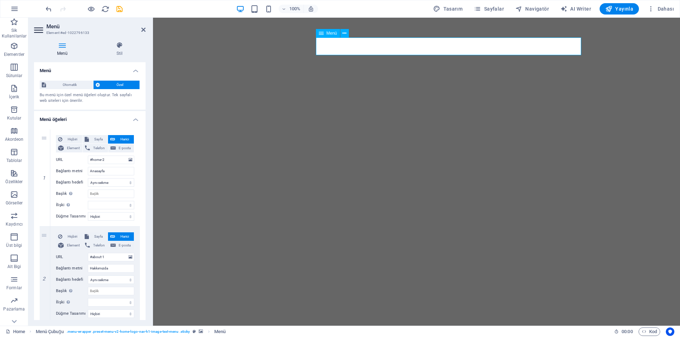
select select
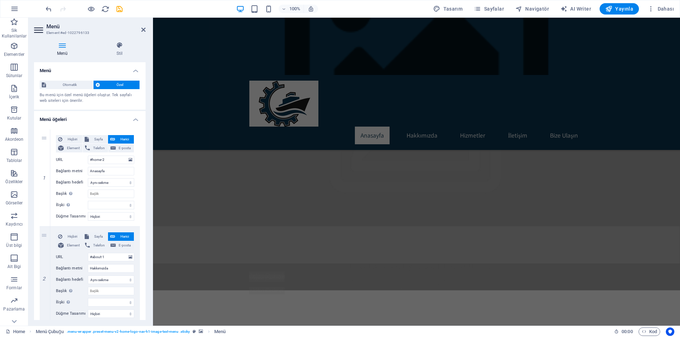
scroll to position [142, 0]
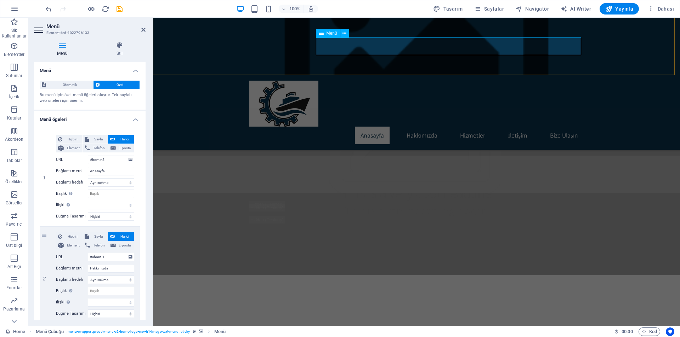
click at [435, 127] on nav "Anasayfa Hakkımızda Hizmetler İletişim Bize Ulaşın" at bounding box center [416, 136] width 334 height 18
click at [425, 127] on nav "Anasayfa Hakkımızda Hizmetler İletişim Bize Ulaşın" at bounding box center [416, 136] width 334 height 18
click at [336, 37] on div "Menü" at bounding box center [328, 33] width 24 height 8
click at [330, 34] on span "Menü" at bounding box center [331, 33] width 11 height 4
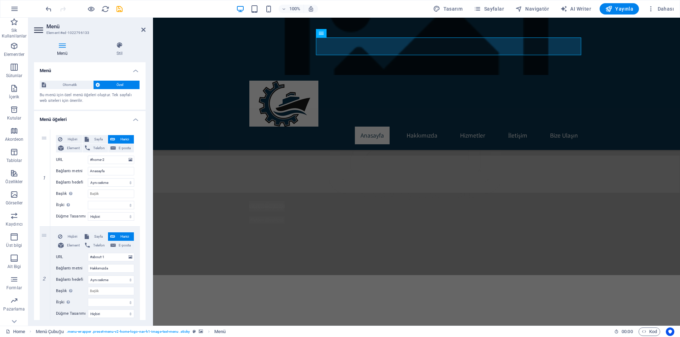
click at [66, 45] on icon at bounding box center [62, 45] width 57 height 7
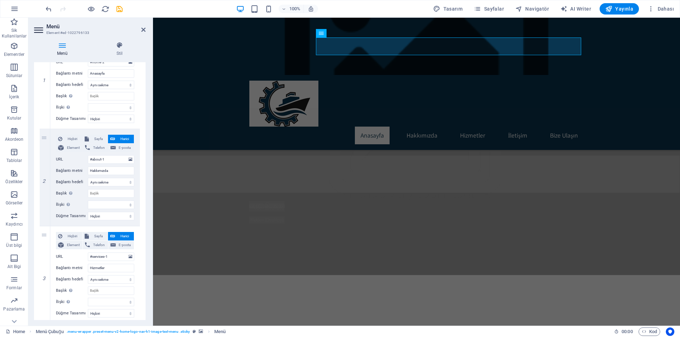
scroll to position [106, 0]
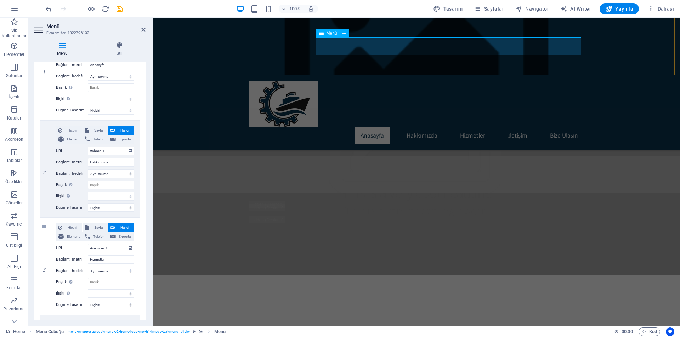
click at [557, 127] on nav "Anasayfa Hakkımızda Hizmetler İletişim Bize Ulaşın" at bounding box center [416, 136] width 334 height 18
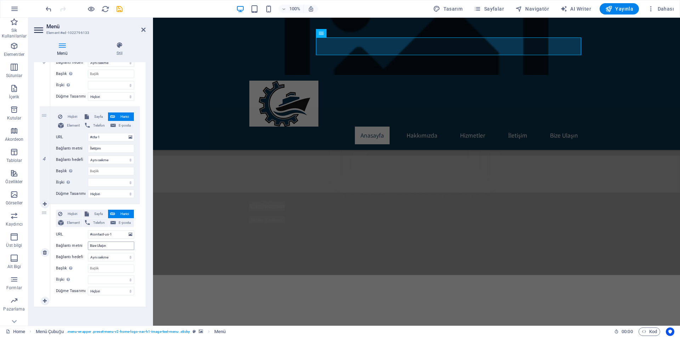
scroll to position [315, 0]
click at [118, 247] on input "Bize Ulaşın" at bounding box center [111, 245] width 46 height 8
click at [121, 257] on select "Yeni sekme Aynı sekme Kaplama" at bounding box center [111, 256] width 46 height 8
select select "blank"
click at [88, 252] on select "Yeni sekme Aynı sekme Kaplama" at bounding box center [111, 256] width 46 height 8
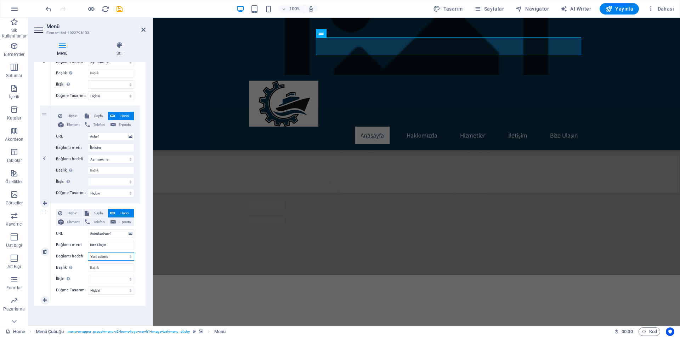
select select
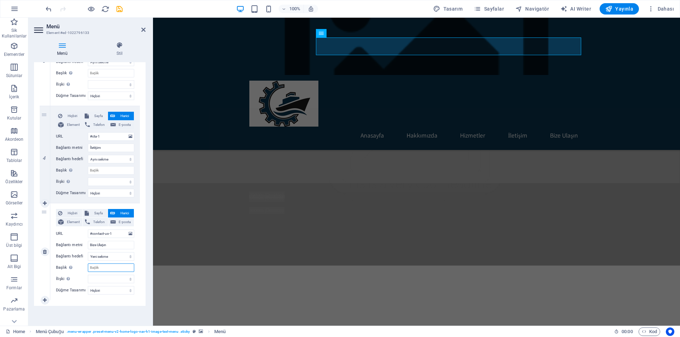
click at [109, 266] on input "Başlık Ek bağlantı tanımının bağlantı metniyle aynı olmaması gerekir. Başlık, g…" at bounding box center [111, 268] width 46 height 8
type input "bi"
select select
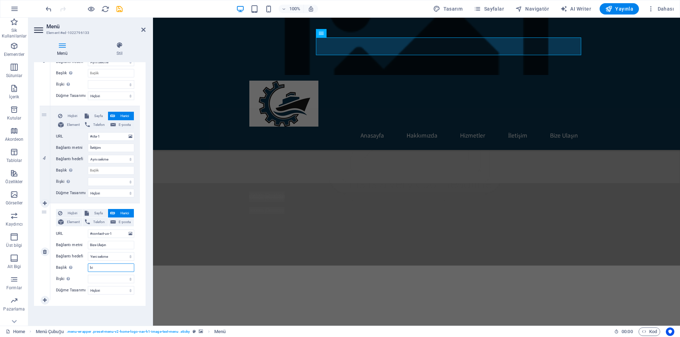
select select
type input "b"
type input "i"
select select
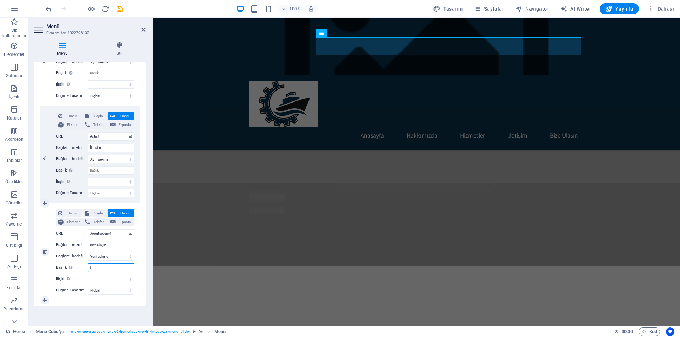
select select
type input "i"
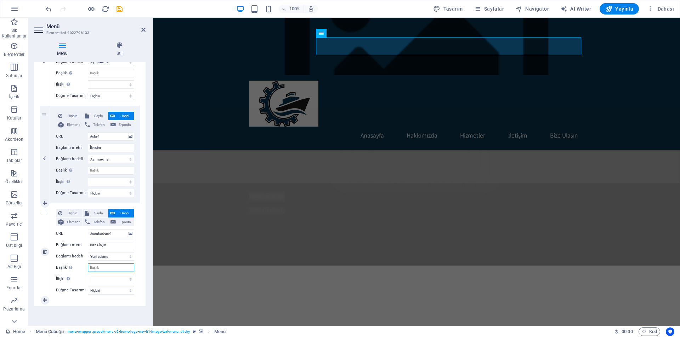
select select
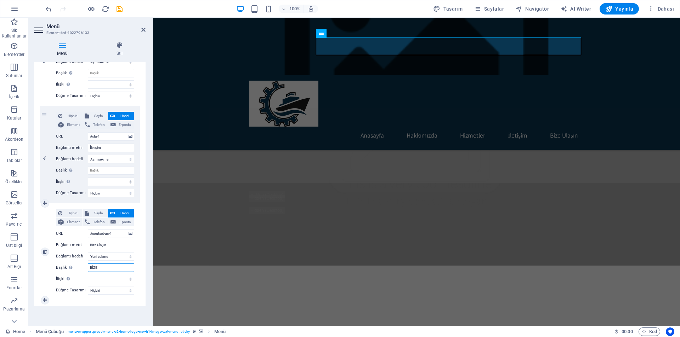
type input "BİZE"
select select
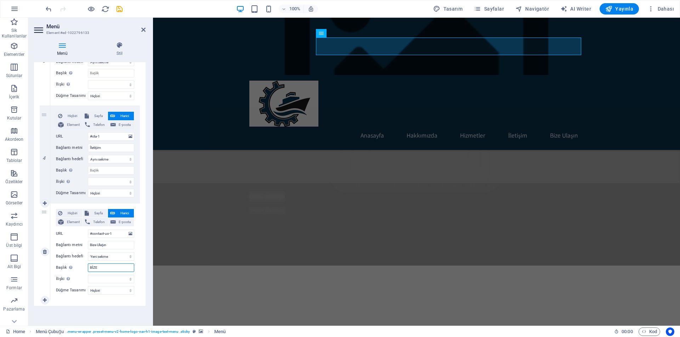
select select
type input "Bize U"
select select
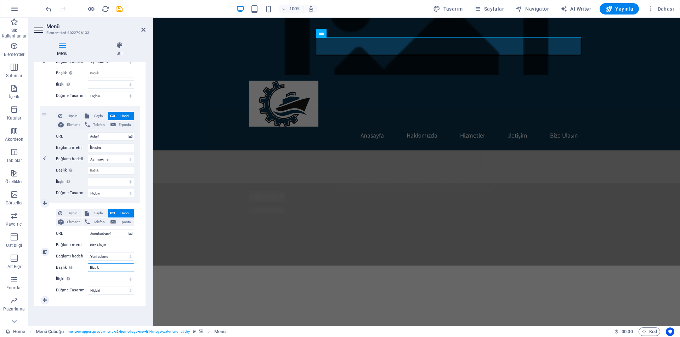
select select
type input "Bize Ul"
select select
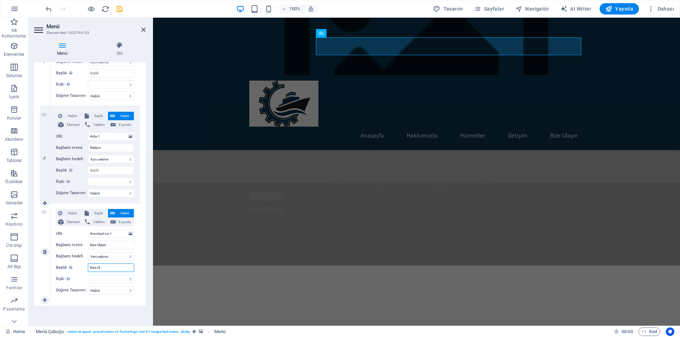
select select
type input "Bize Ulaşın"
select select
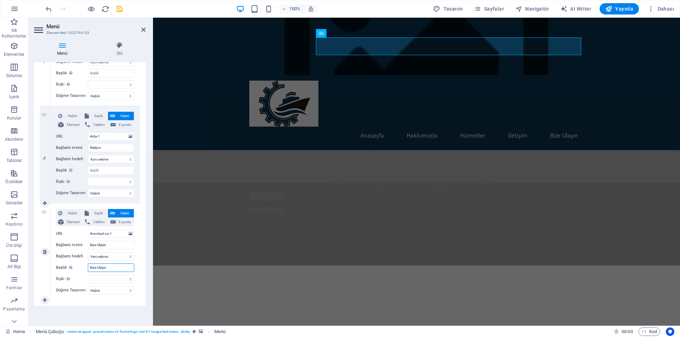
select select
type input "Bize Ulaşın"
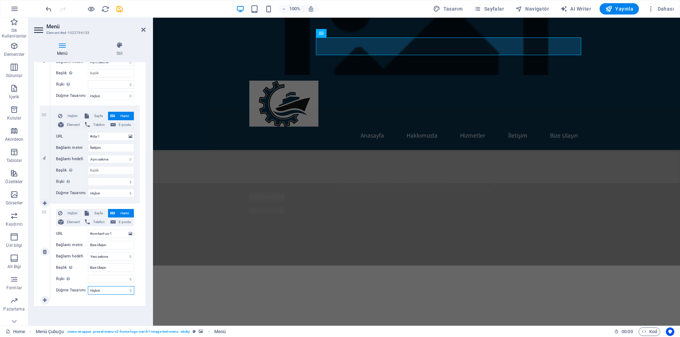
click at [116, 288] on select "Hiçbiri Varsayılan Birincil İkincil" at bounding box center [111, 290] width 46 height 8
select select "default"
click at [88, 286] on select "Hiçbiri Varsayılan Birincil İkincil" at bounding box center [111, 290] width 46 height 8
select select
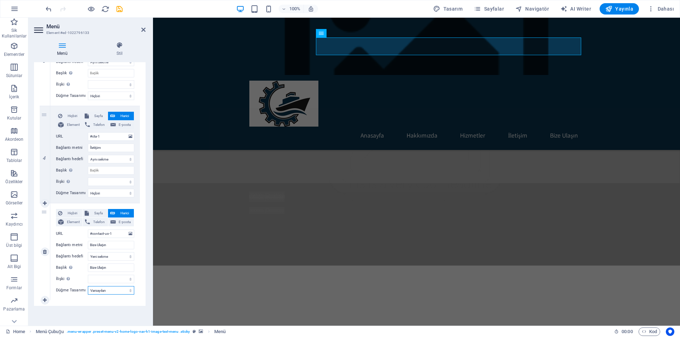
select select
click at [109, 292] on select "Hiçbiri Varsayılan Birincil İkincil" at bounding box center [111, 290] width 46 height 8
select select "primary"
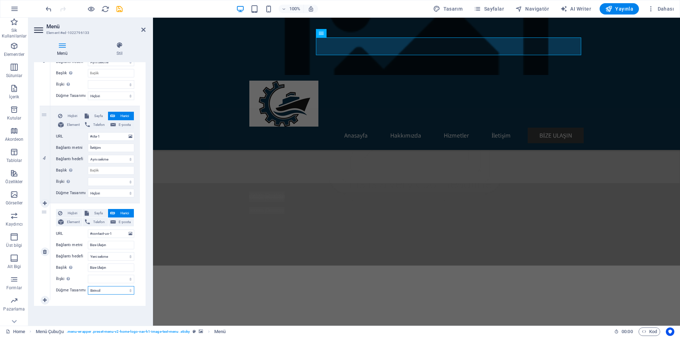
click at [88, 286] on select "Hiçbiri Varsayılan Birincil İkincil" at bounding box center [111, 290] width 46 height 8
select select
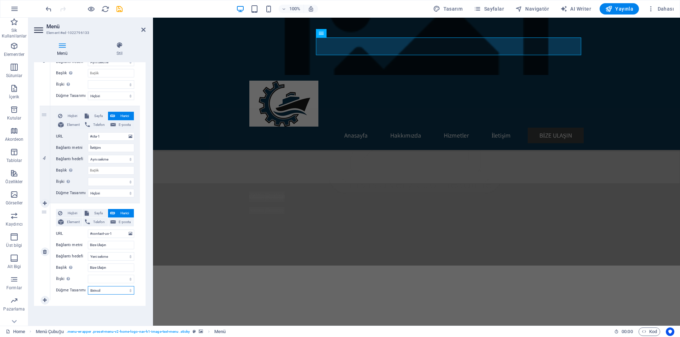
select select
click at [114, 288] on select "Hiçbiri Varsayılan Birincil İkincil" at bounding box center [111, 290] width 46 height 8
select select "secondary"
click at [88, 286] on select "Hiçbiri Varsayılan Birincil İkincil" at bounding box center [111, 290] width 46 height 8
select select
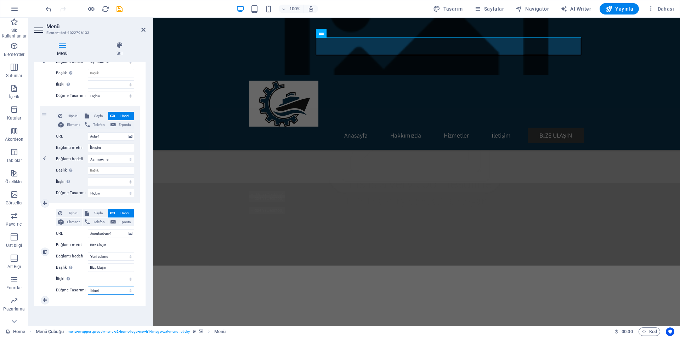
select select
click at [110, 291] on select "Hiçbiri Varsayılan Birincil İkincil" at bounding box center [111, 290] width 46 height 8
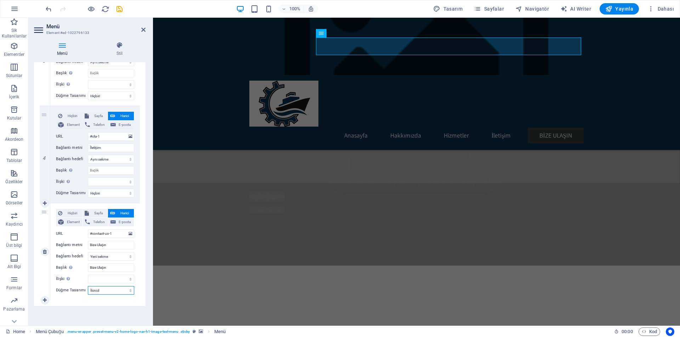
select select "default"
click at [88, 286] on select "Hiçbiri Varsayılan Birincil İkincil" at bounding box center [111, 290] width 46 height 8
select select
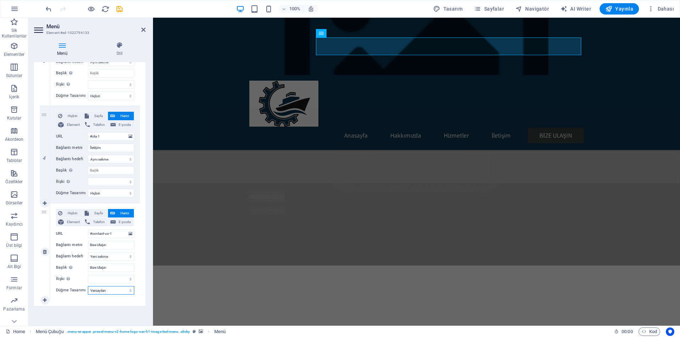
select select
click at [105, 192] on select "Hiçbiri Varsayılan Birincil İkincil" at bounding box center [111, 193] width 46 height 8
select select "default"
click at [88, 189] on select "Hiçbiri Varsayılan Birincil İkincil" at bounding box center [111, 193] width 46 height 8
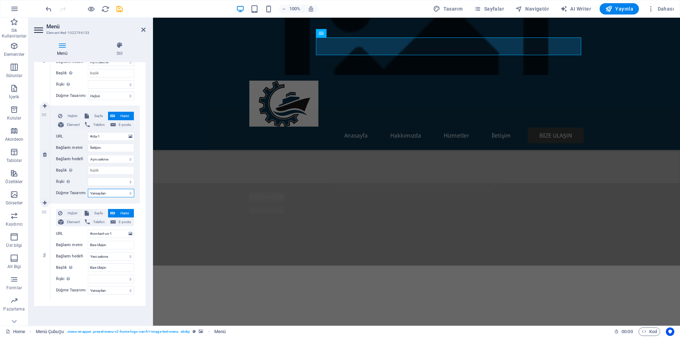
select select
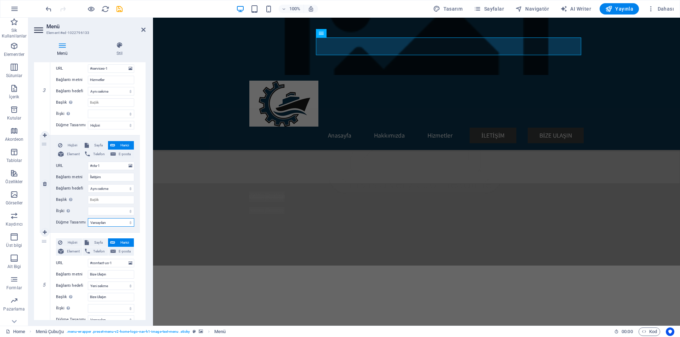
scroll to position [280, 0]
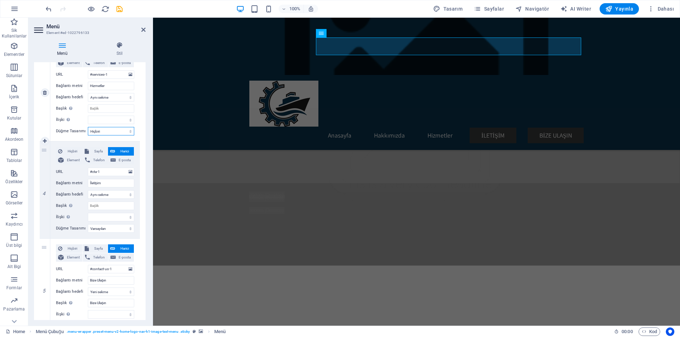
click at [110, 127] on select "Hiçbiri Varsayılan Birincil İkincil" at bounding box center [111, 131] width 46 height 8
select select "default"
click at [88, 127] on select "Hiçbiri Varsayılan Birincil İkincil" at bounding box center [111, 131] width 46 height 8
select select
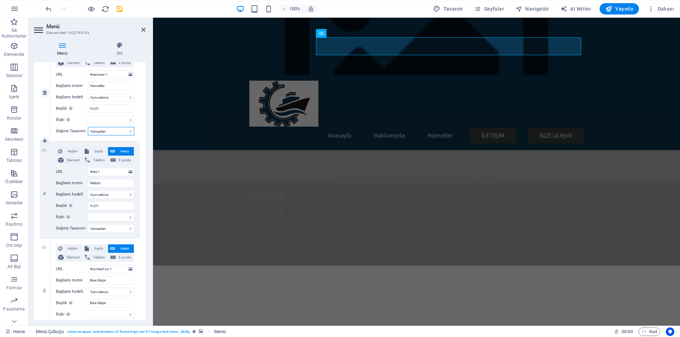
select select
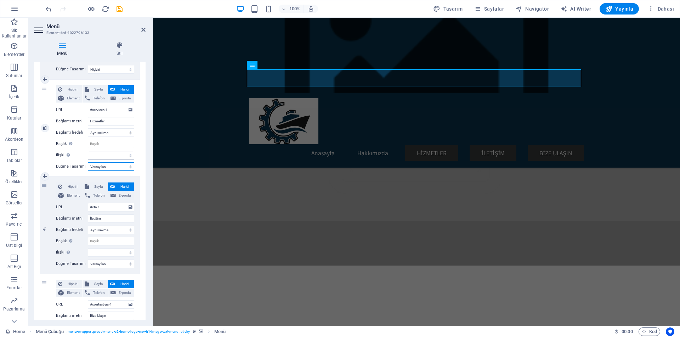
scroll to position [174, 0]
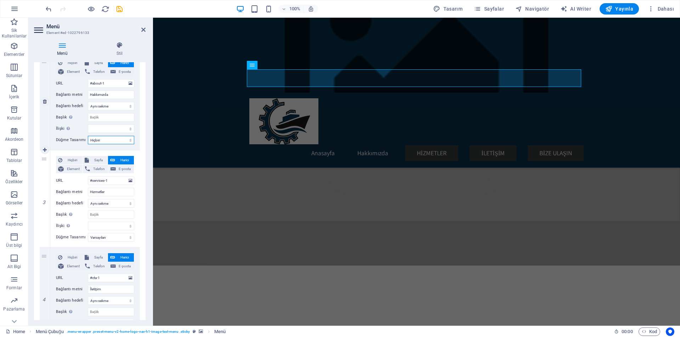
click at [106, 142] on select "Hiçbiri Varsayılan Birincil İkincil" at bounding box center [111, 140] width 46 height 8
select select "default"
click at [88, 136] on select "Hiçbiri Varsayılan Birincil İkincil" at bounding box center [111, 140] width 46 height 8
select select
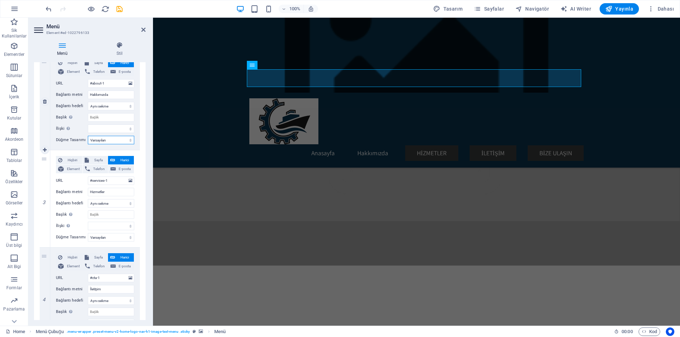
select select
click at [114, 109] on select "Yeni sekme Aynı sekme Kaplama" at bounding box center [111, 106] width 46 height 8
click at [88, 102] on select "Yeni sekme Aynı sekme Kaplama" at bounding box center [111, 106] width 46 height 8
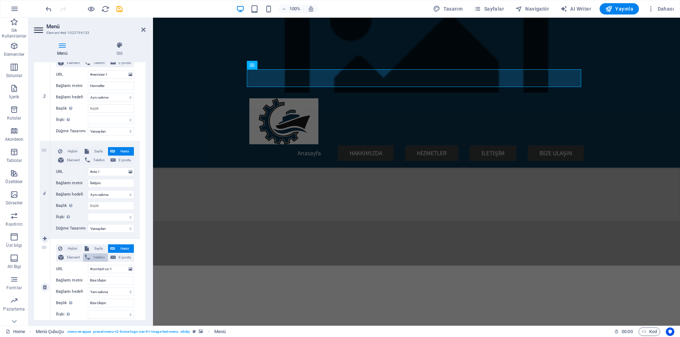
scroll to position [315, 0]
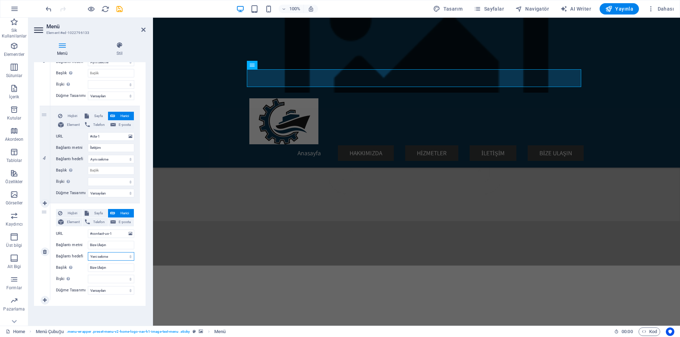
click at [108, 258] on select "Yeni sekme Aynı sekme Kaplama" at bounding box center [111, 256] width 46 height 8
select select
click at [88, 252] on select "Yeni sekme Aynı sekme Kaplama" at bounding box center [111, 256] width 46 height 8
select select
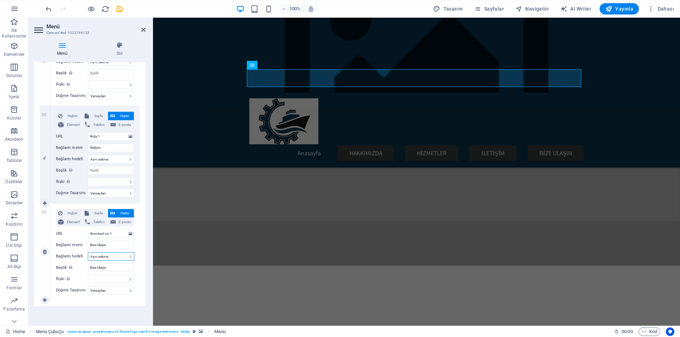
select select
click at [125, 279] on select "alternate oluşturan bookmark harici yardım lisans ileri nofollow noreferrer noo…" at bounding box center [111, 279] width 46 height 8
click at [122, 277] on select "alternate oluşturan bookmark harici yardım lisans ileri nofollow noreferrer noo…" at bounding box center [111, 279] width 46 height 8
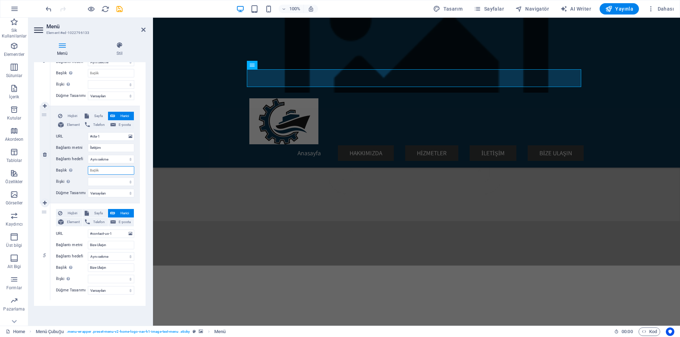
click at [99, 170] on input "Başlık Ek bağlantı tanımının bağlantı metniyle aynı olmaması gerekir. Başlık, g…" at bounding box center [111, 170] width 46 height 8
type input "i"
select select
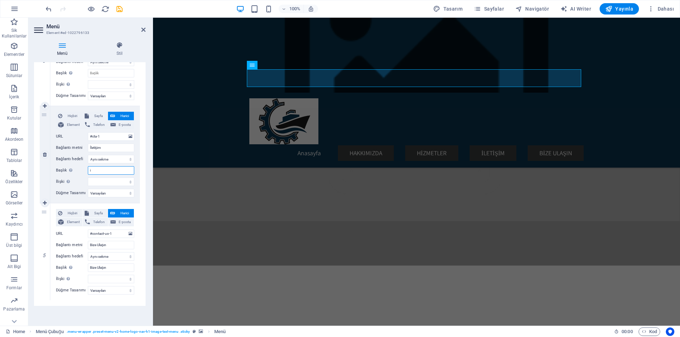
select select
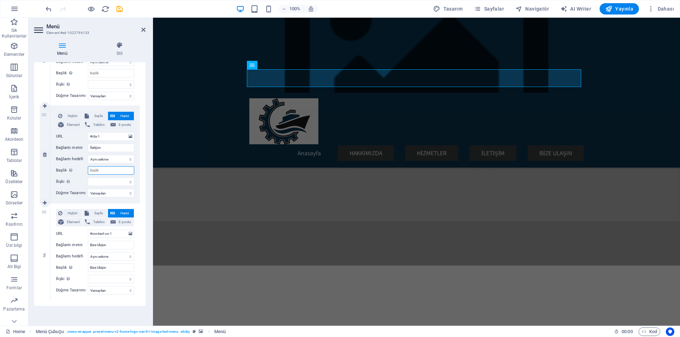
select select
type input "İletişim"
select select
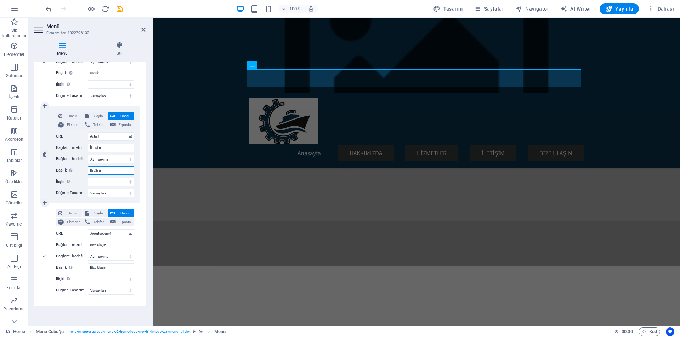
select select
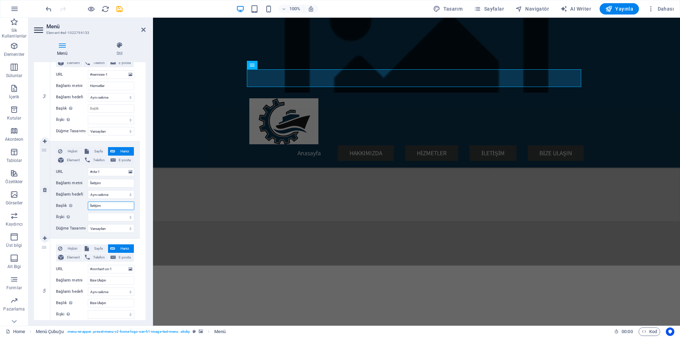
drag, startPoint x: 113, startPoint y: 205, endPoint x: 59, endPoint y: 204, distance: 53.5
click at [58, 206] on div "Başlık Ek bağlantı tanımının bağlantı metniyle aynı olmaması gerekir. Başlık, g…" at bounding box center [95, 206] width 78 height 8
select select
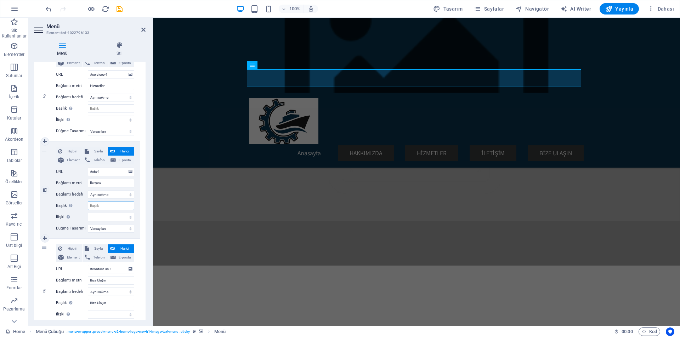
select select
type input "İLETİŞİM"
select select
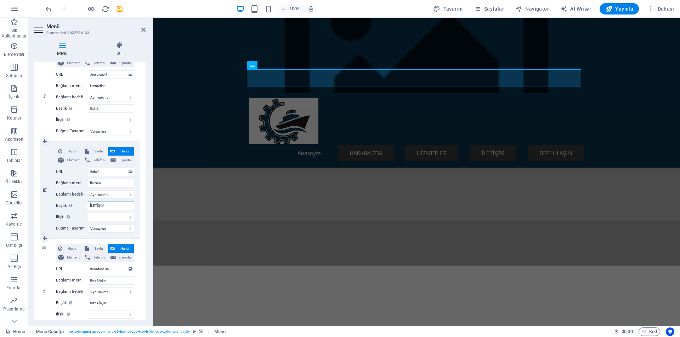
select select
type input "İLETİŞİM"
drag, startPoint x: 112, startPoint y: 281, endPoint x: 82, endPoint y: 281, distance: 30.1
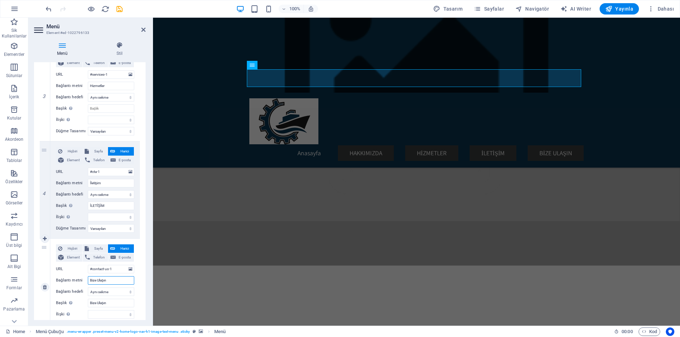
click at [82, 281] on div "Bağlantı metni Bize Ulaşın" at bounding box center [95, 280] width 78 height 8
type input "BİZE"
select select
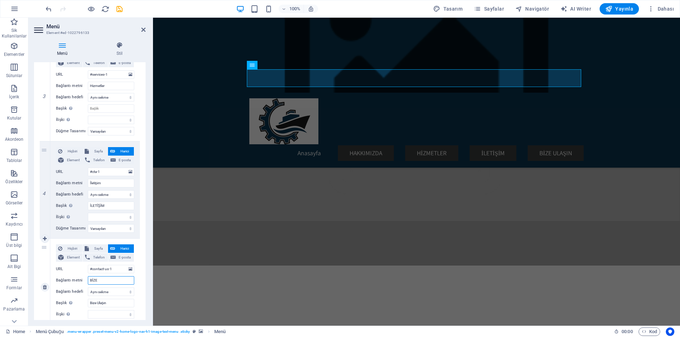
select select
type input "BİZE U"
select select
type input "BİZE UK"
select select
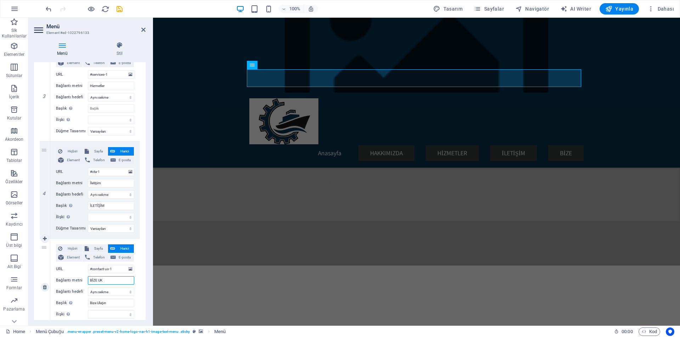
select select
type input "BİZE ULA"
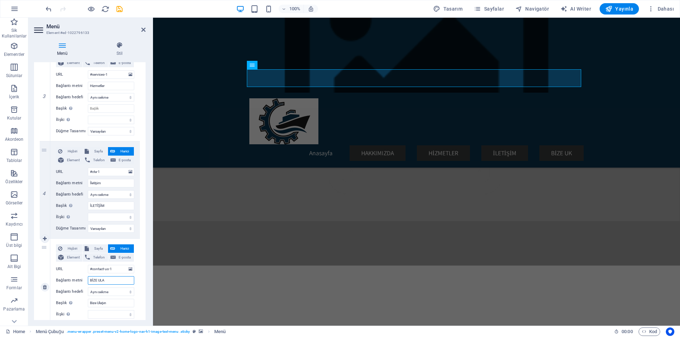
select select
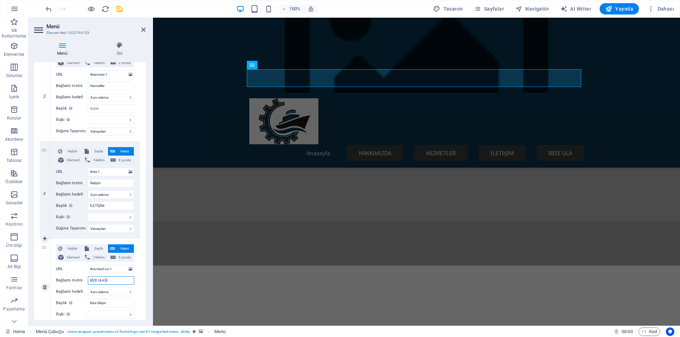
type input "BİZE ULAŞIN"
select select
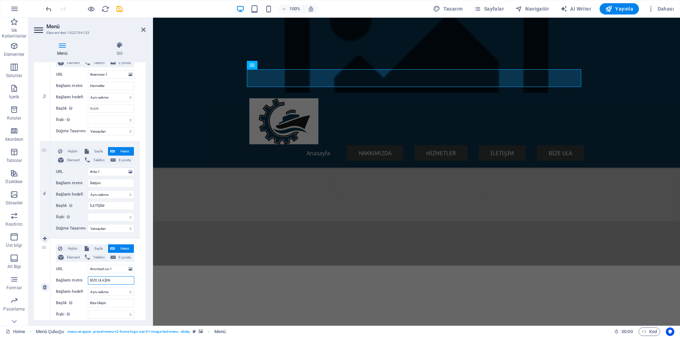
select select
type input "B"
select select
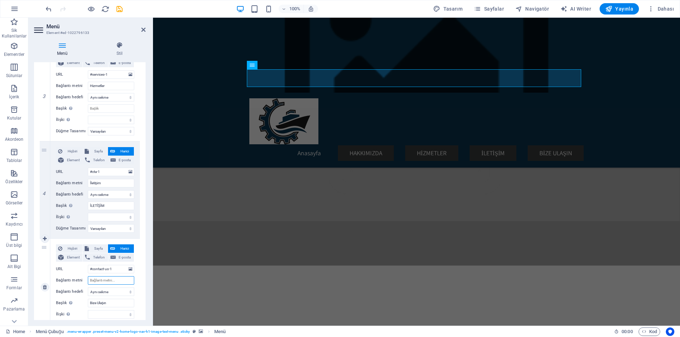
select select
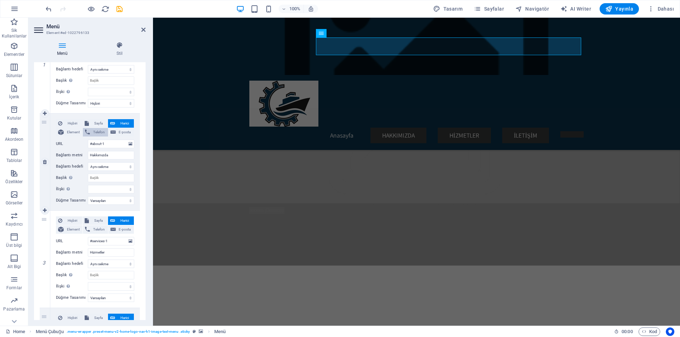
scroll to position [103, 0]
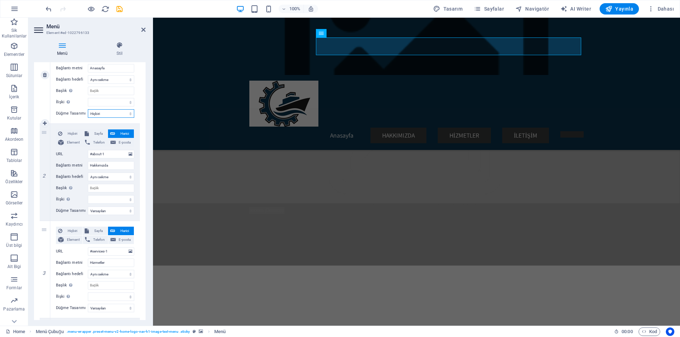
click at [104, 116] on select "Hiçbiri Varsayılan Birincil İkincil" at bounding box center [111, 113] width 46 height 8
select select "default"
click at [88, 109] on select "Hiçbiri Varsayılan Birincil İkincil" at bounding box center [111, 113] width 46 height 8
select select
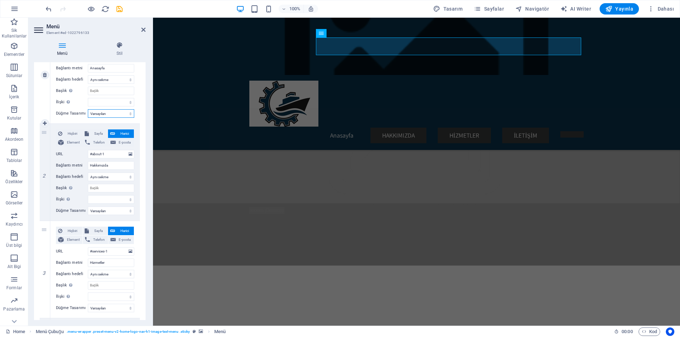
select select
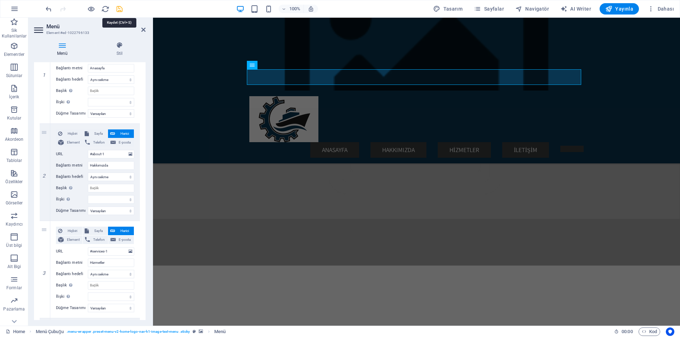
click at [121, 10] on icon "save" at bounding box center [119, 9] width 8 height 8
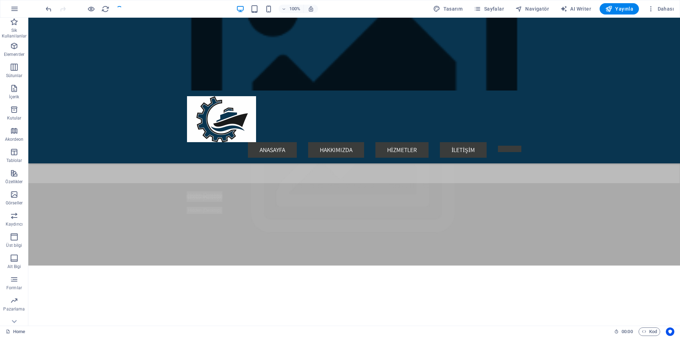
checkbox input "false"
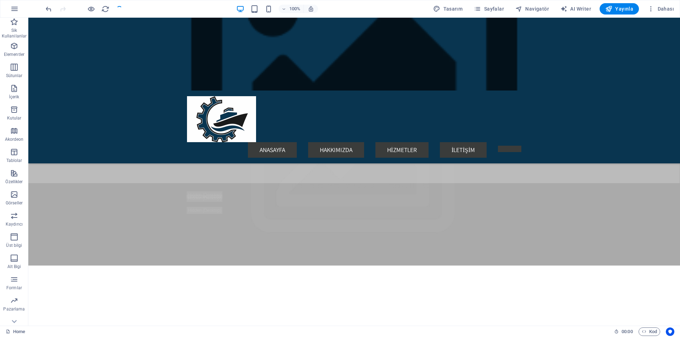
checkbox input "false"
click at [197, 67] on span "Menü" at bounding box center [200, 65] width 11 height 4
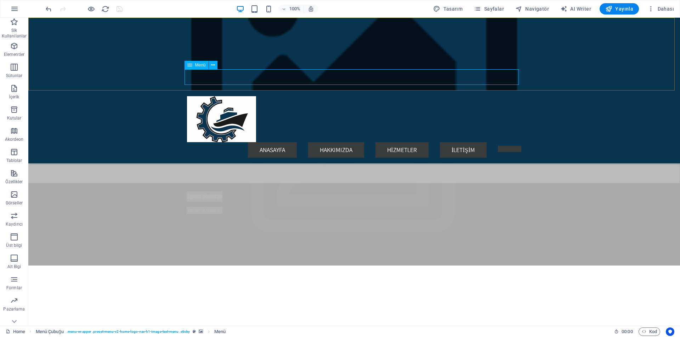
click at [196, 65] on span "Menü" at bounding box center [200, 65] width 11 height 4
select select
select select "default"
select select
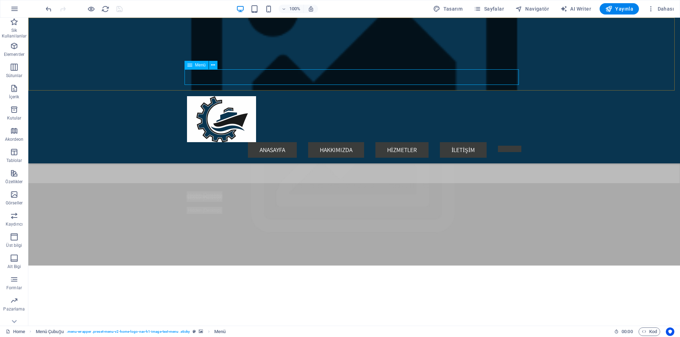
select select "default"
select select
select select "default"
select select
select select "default"
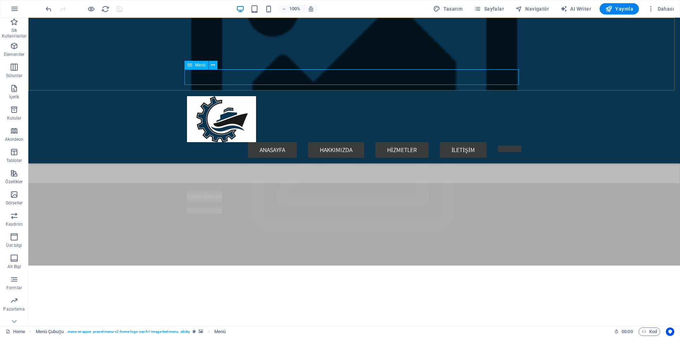
select select
select select "default"
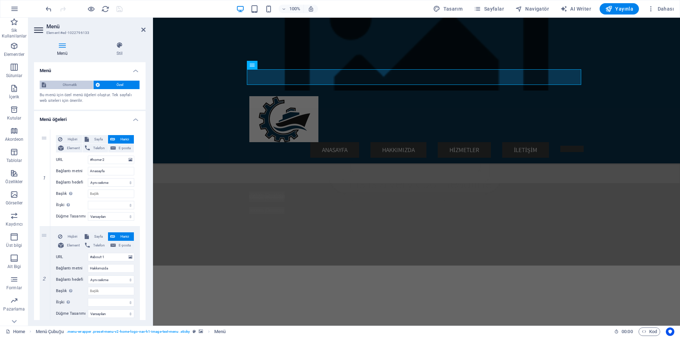
click at [77, 83] on span "Otomatik" at bounding box center [69, 85] width 43 height 8
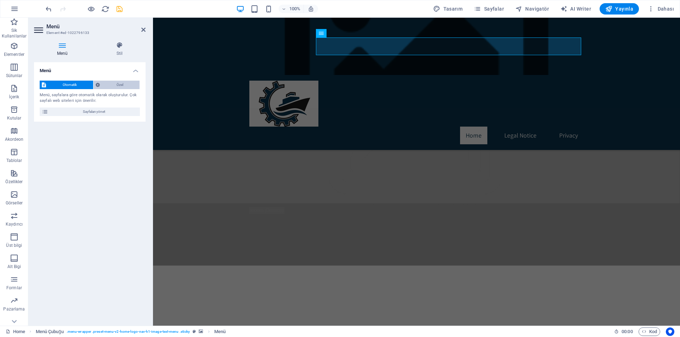
click at [112, 82] on span "Özel" at bounding box center [119, 85] width 35 height 8
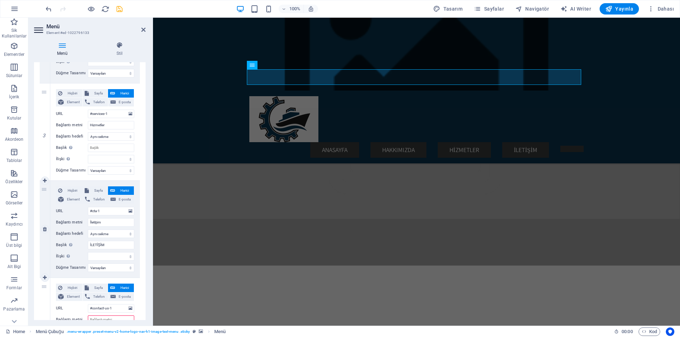
scroll to position [248, 0]
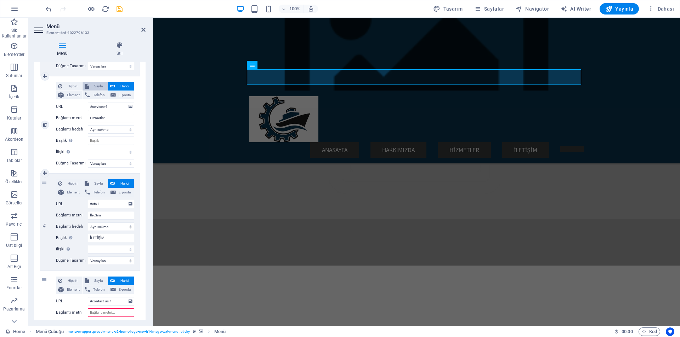
click at [97, 87] on span "Sayfa" at bounding box center [98, 86] width 15 height 8
select select
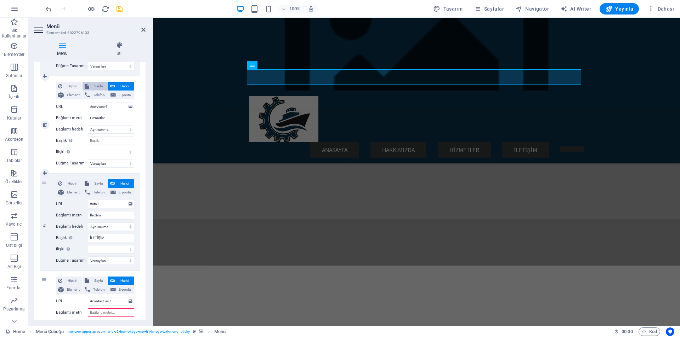
select select
click at [104, 105] on select "Home Subpage Legal Notice Privacy" at bounding box center [111, 107] width 46 height 8
click at [106, 105] on select "Home Subpage Legal Notice Privacy" at bounding box center [111, 107] width 46 height 8
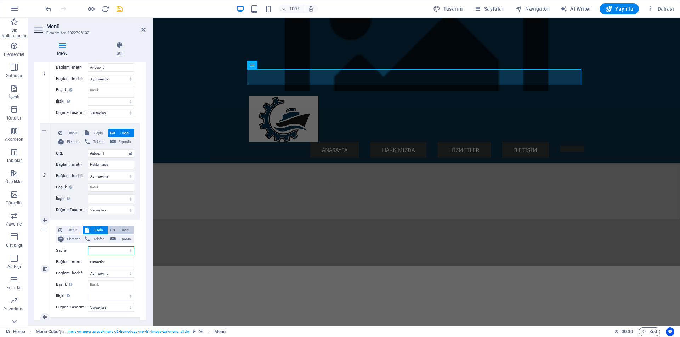
scroll to position [106, 0]
click at [118, 229] on span "Harici" at bounding box center [124, 228] width 15 height 8
select select
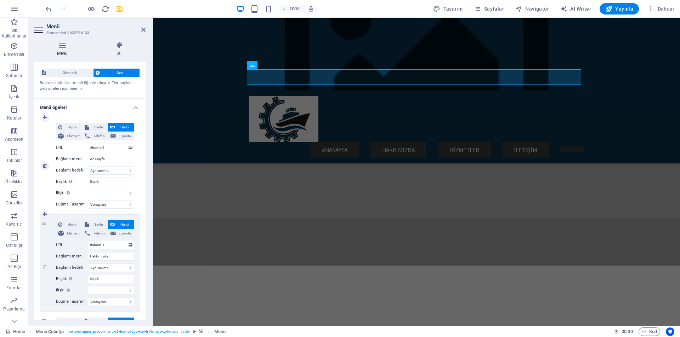
scroll to position [0, 0]
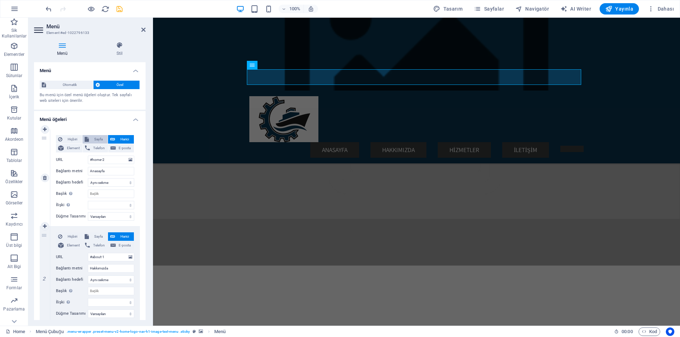
click at [98, 140] on span "Sayfa" at bounding box center [98, 139] width 15 height 8
click at [108, 160] on select "Home Subpage Legal Notice Privacy" at bounding box center [111, 160] width 46 height 8
click at [88, 156] on select "Home Subpage Legal Notice Privacy" at bounding box center [111, 160] width 46 height 8
drag, startPoint x: 120, startPoint y: 8, endPoint x: 330, endPoint y: 68, distance: 217.9
click at [120, 8] on icon "save" at bounding box center [119, 9] width 8 height 8
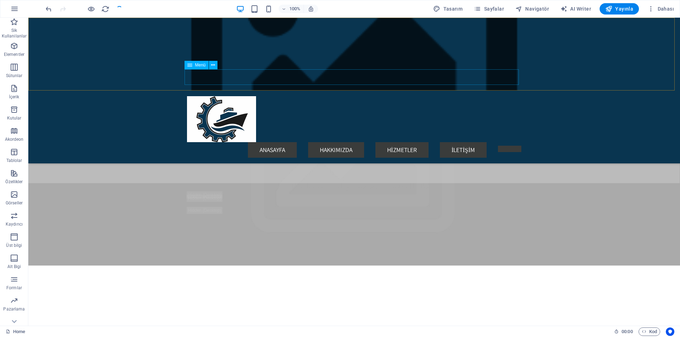
click at [271, 142] on nav "Anasayfa Hakkımızda Hizmetler İletişim" at bounding box center [354, 150] width 334 height 16
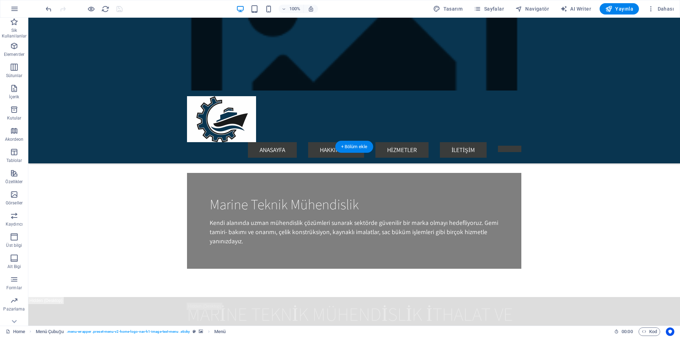
scroll to position [531, 0]
